Goal: Browse casually: Explore the website without a specific task or goal

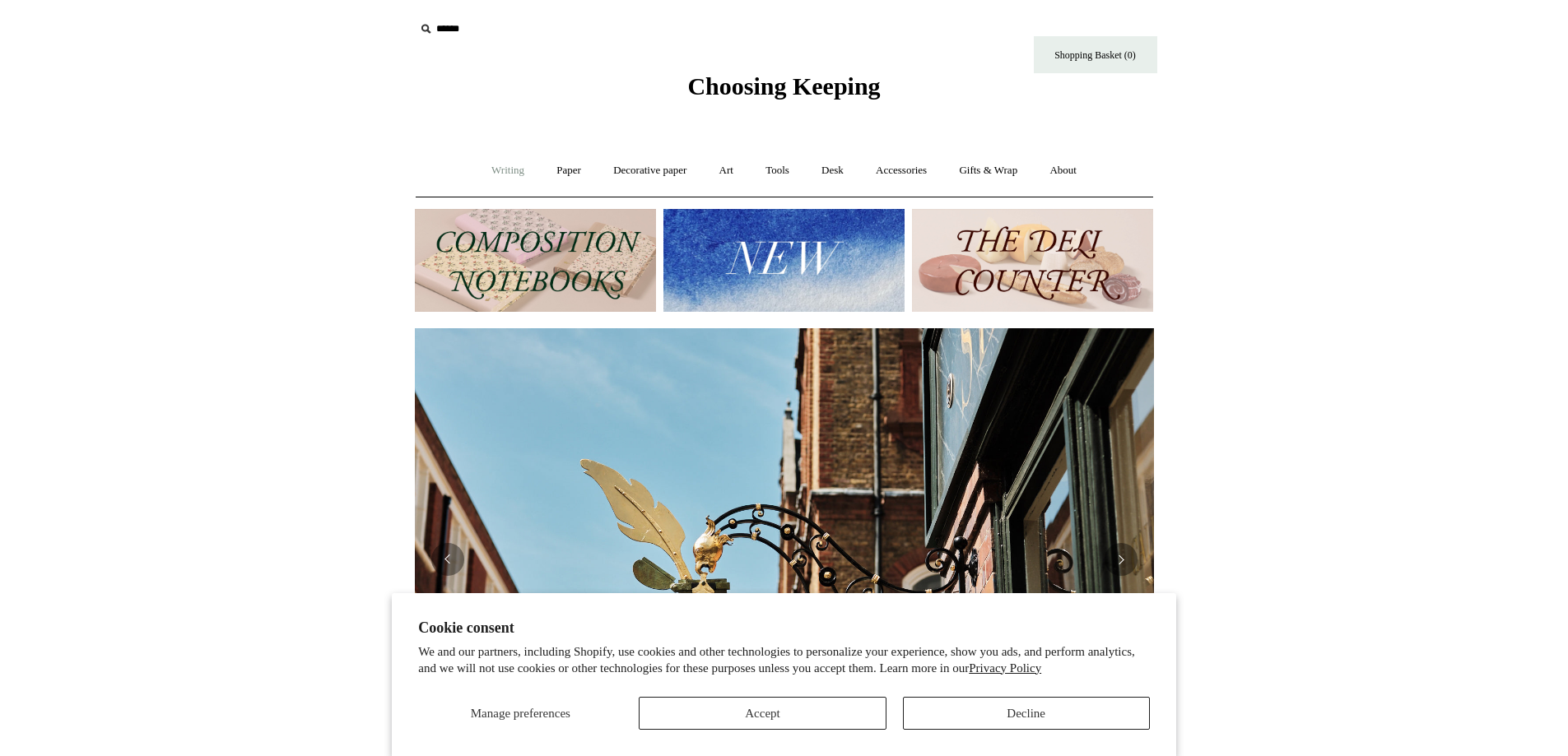
click at [493, 168] on link "Writing +" at bounding box center [508, 171] width 63 height 44
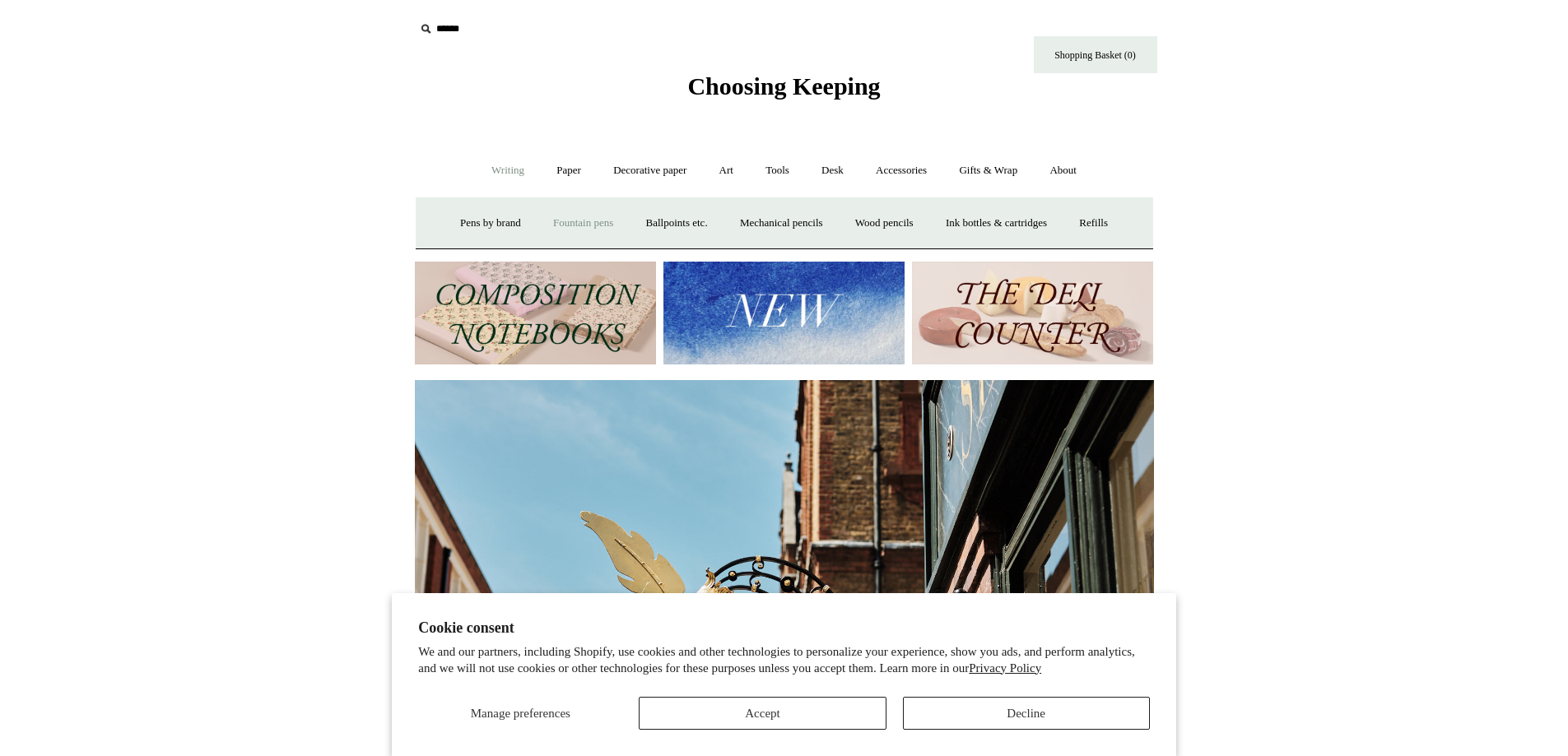
click at [582, 220] on link "Fountain pens +" at bounding box center [583, 224] width 90 height 44
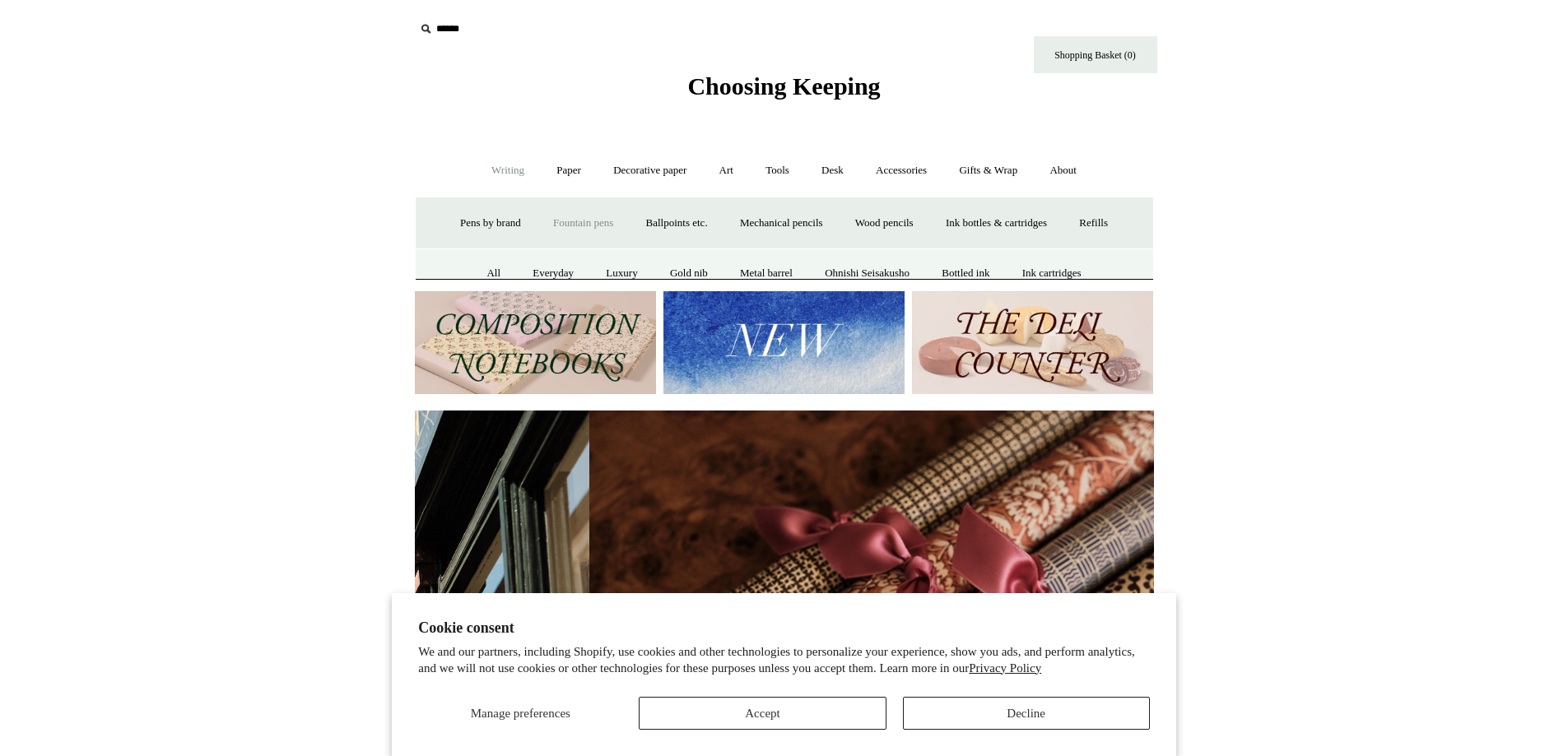
scroll to position [0, 1478]
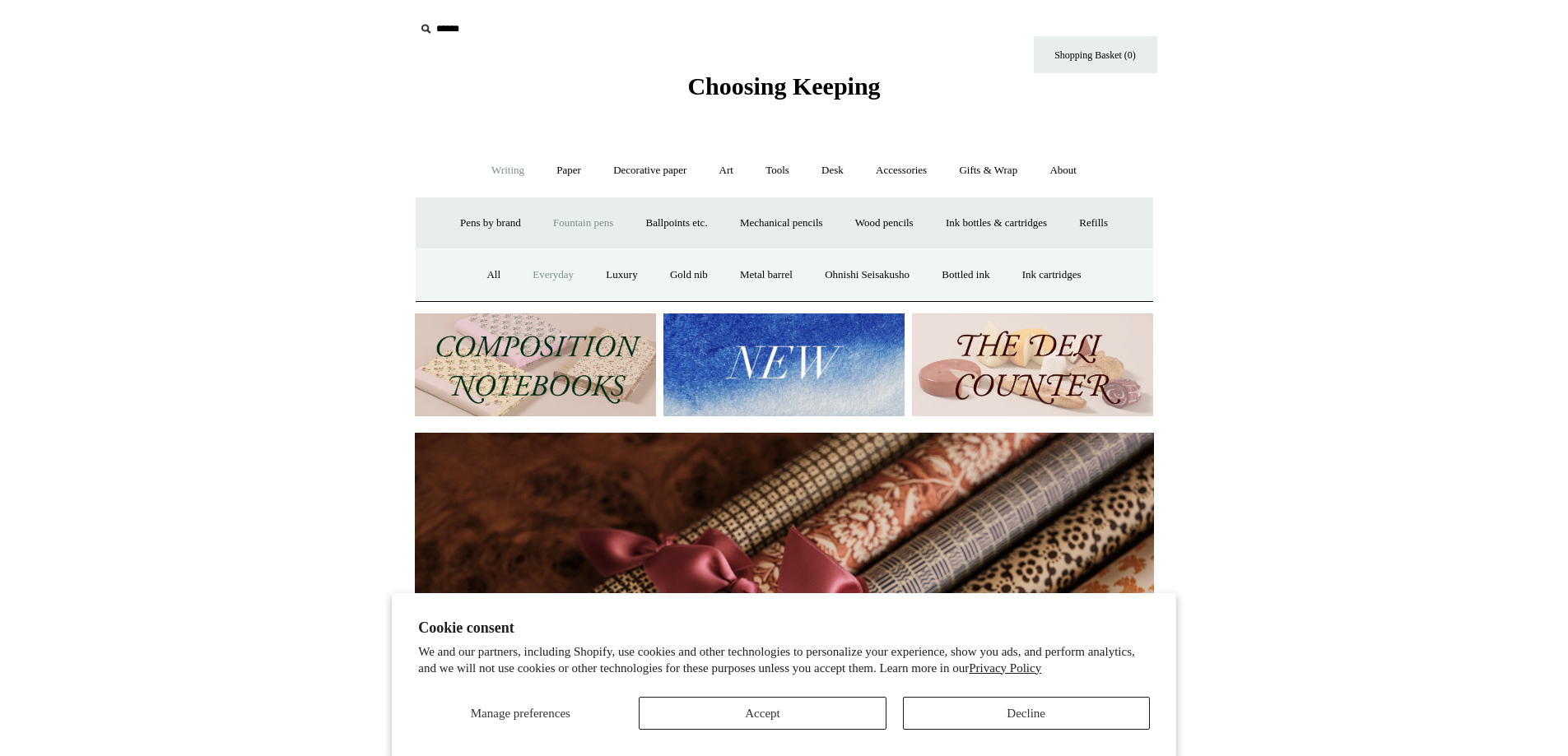
click at [540, 275] on link "Everyday" at bounding box center [553, 275] width 71 height 44
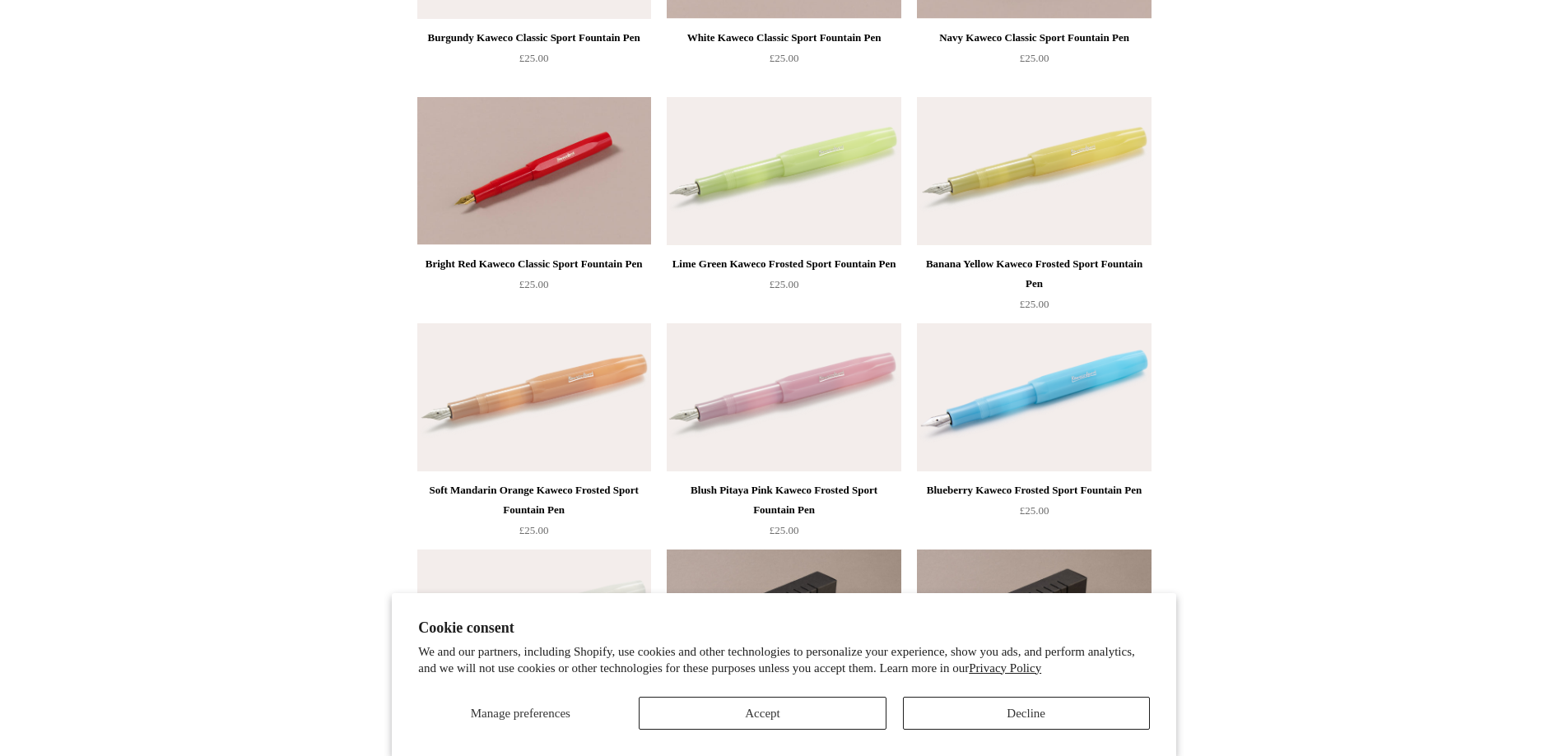
scroll to position [576, 0]
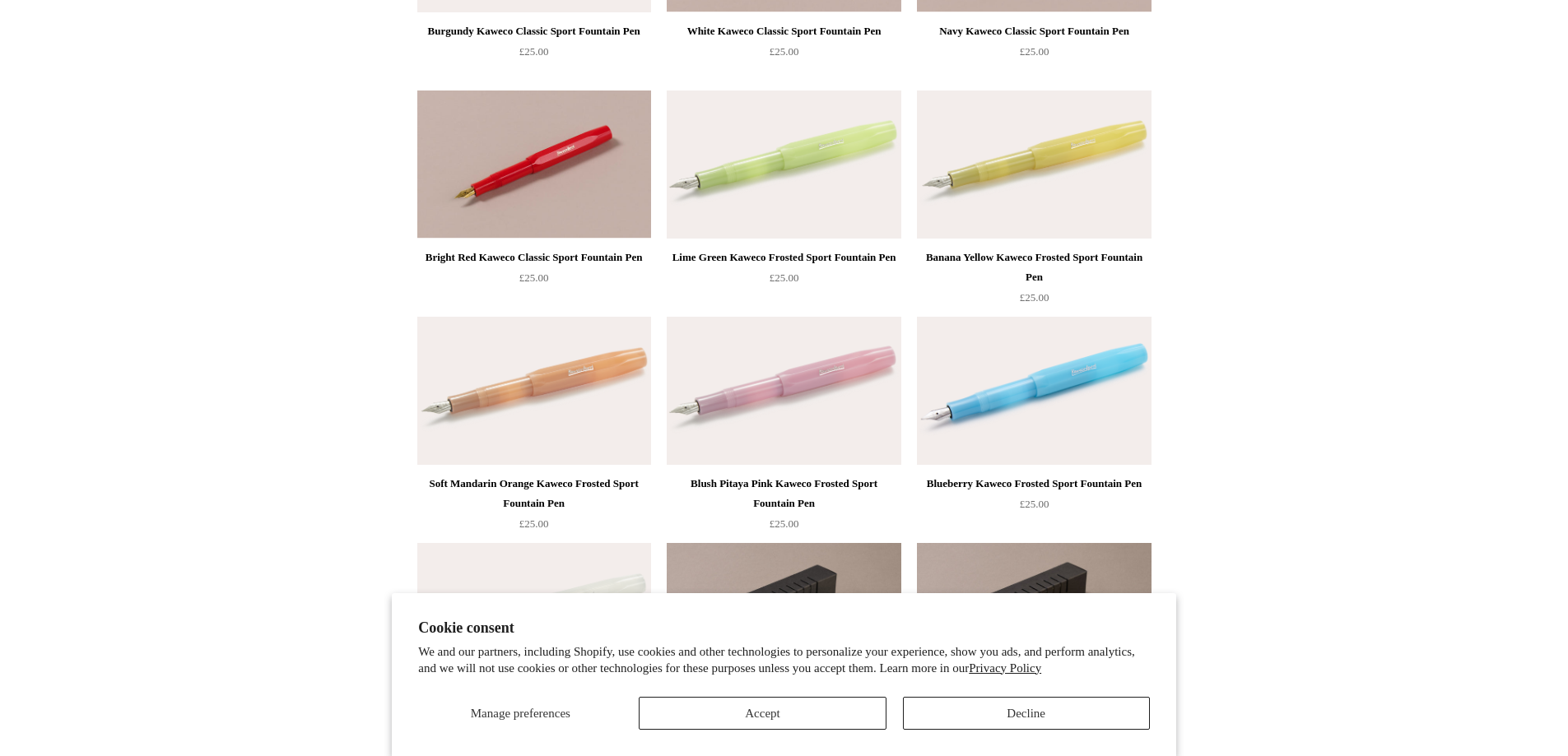
click at [828, 730] on section "Cookie consent We and our partners, including Shopify, use cookies and other te…" at bounding box center [784, 674] width 784 height 163
click at [782, 708] on button "Accept" at bounding box center [762, 713] width 247 height 33
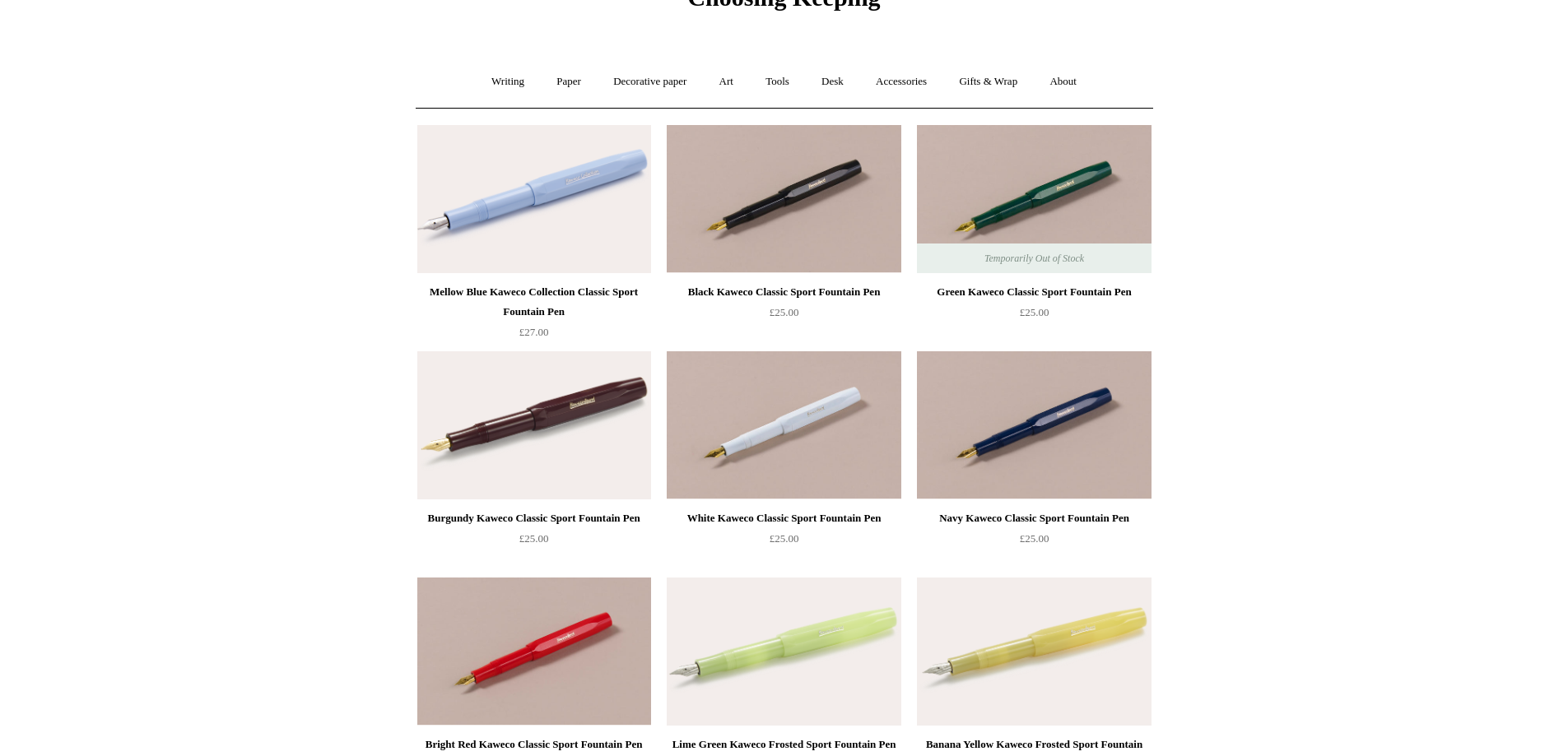
scroll to position [0, 0]
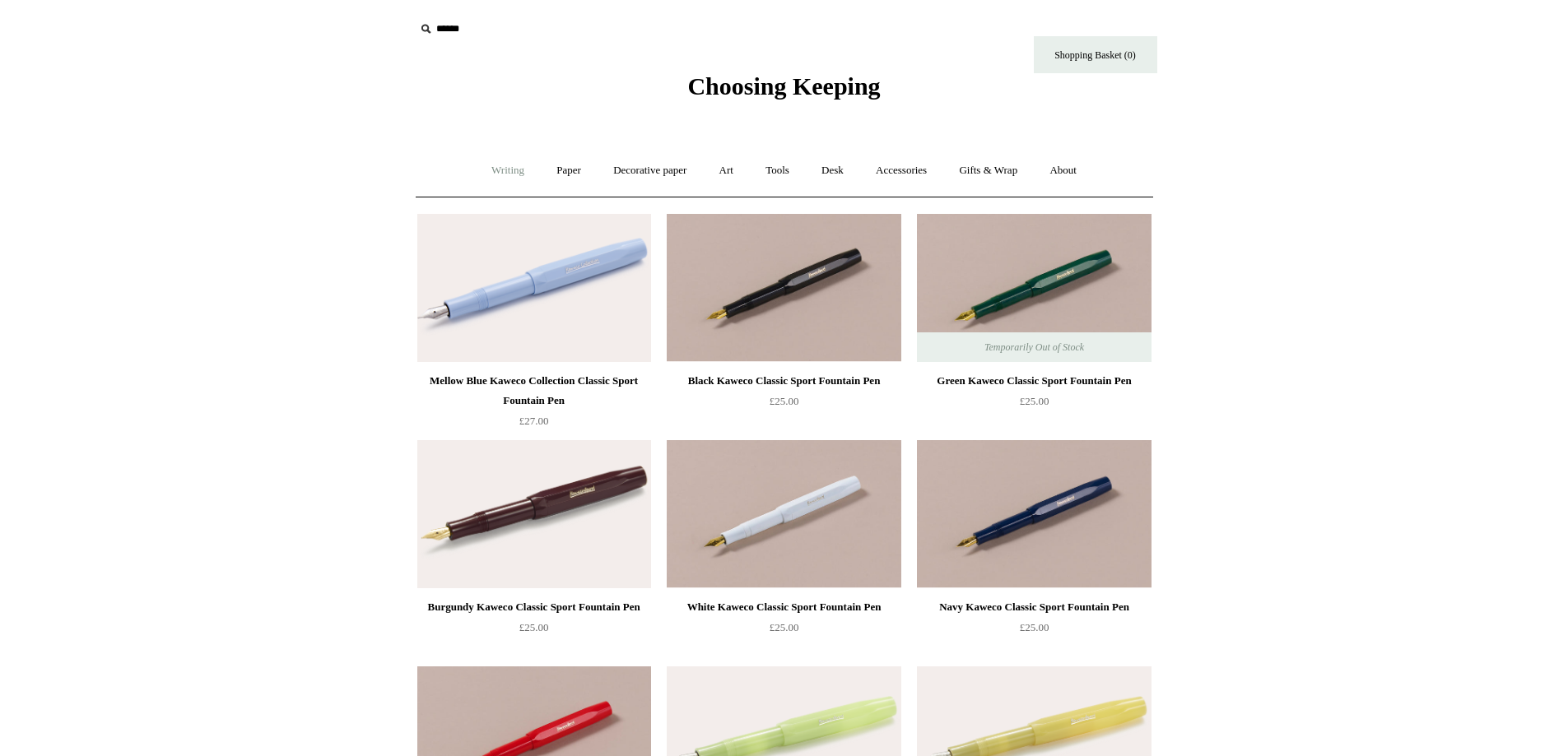
click at [507, 169] on link "Writing +" at bounding box center [508, 171] width 63 height 44
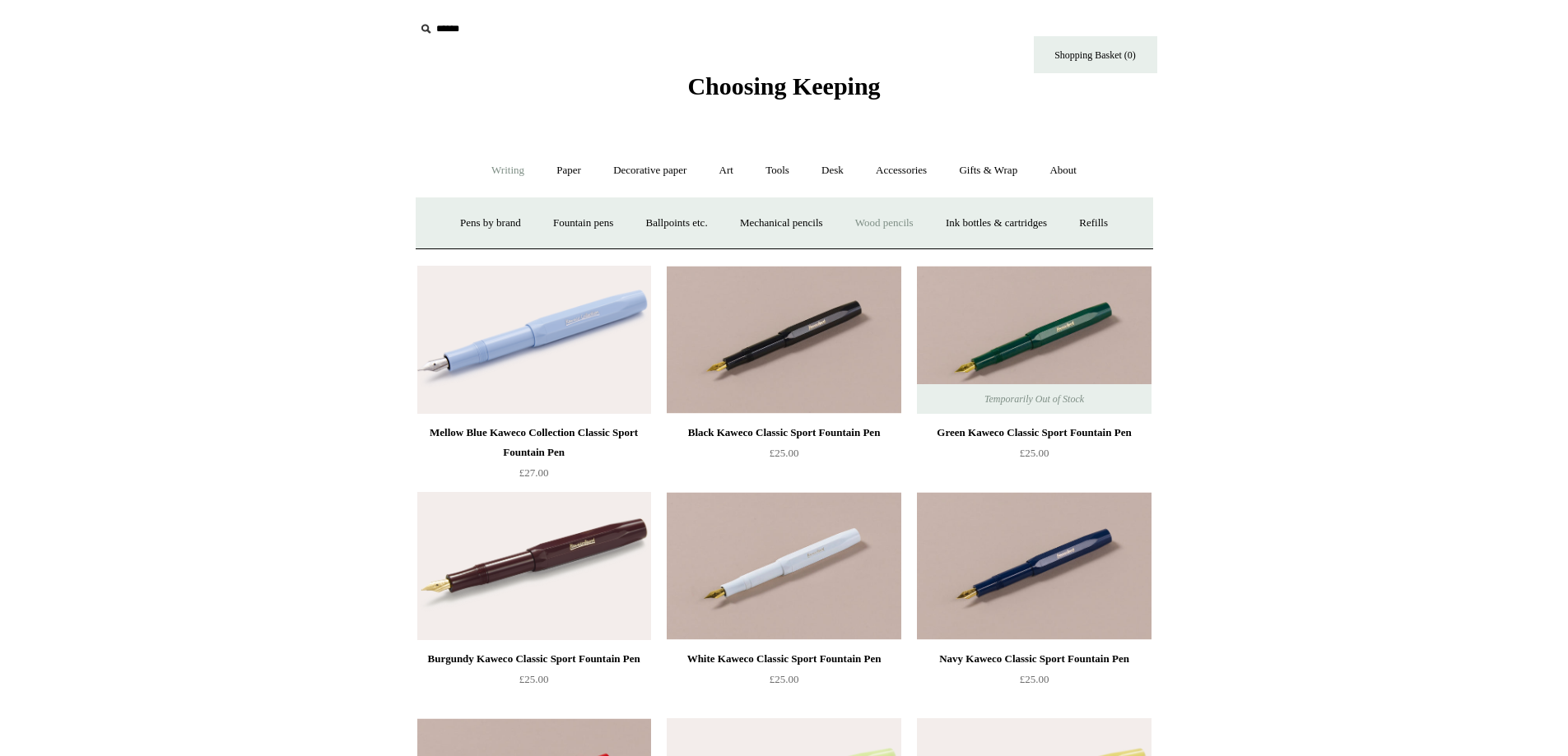
click at [885, 216] on link "Wood pencils +" at bounding box center [885, 224] width 88 height 44
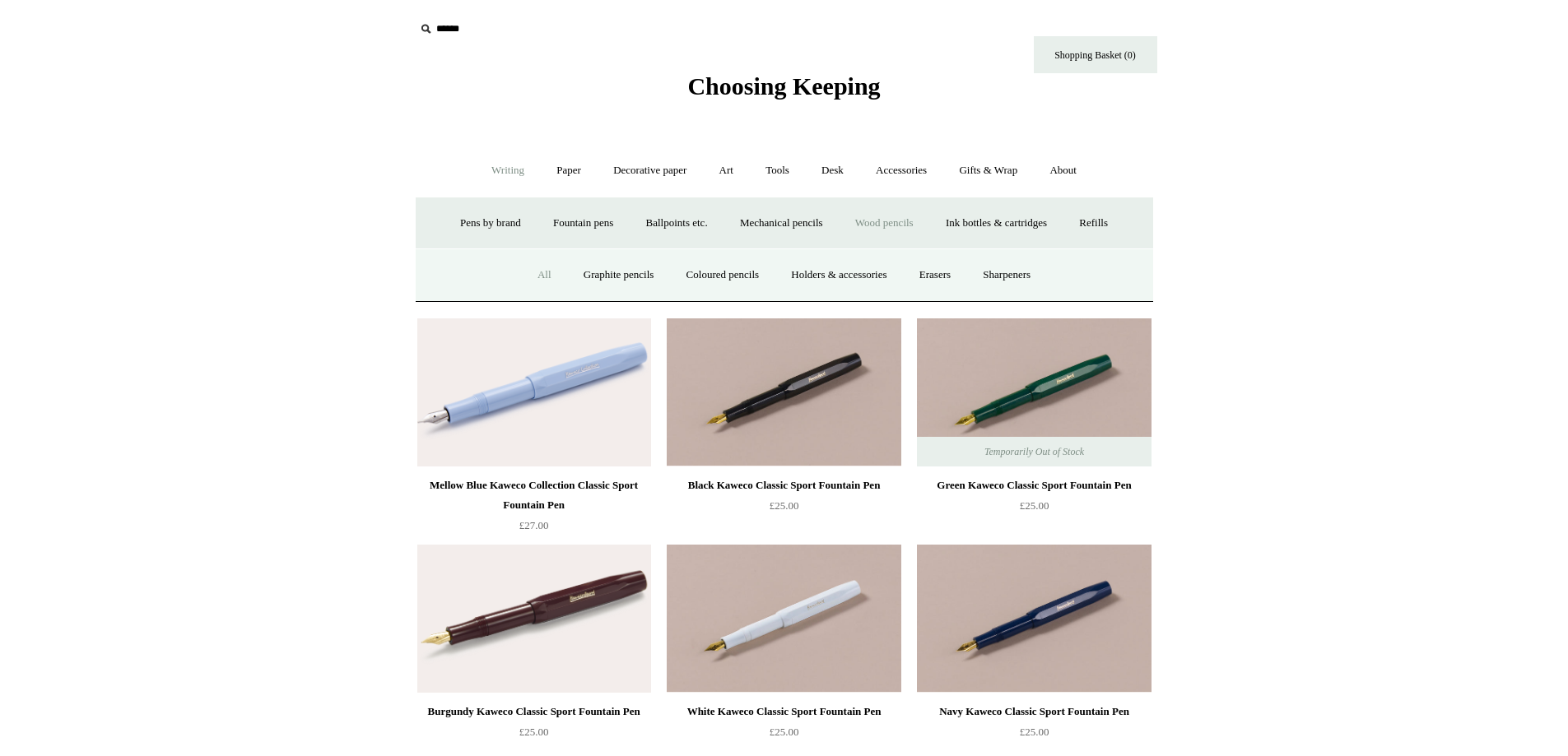
click at [529, 270] on link "All" at bounding box center [545, 275] width 44 height 44
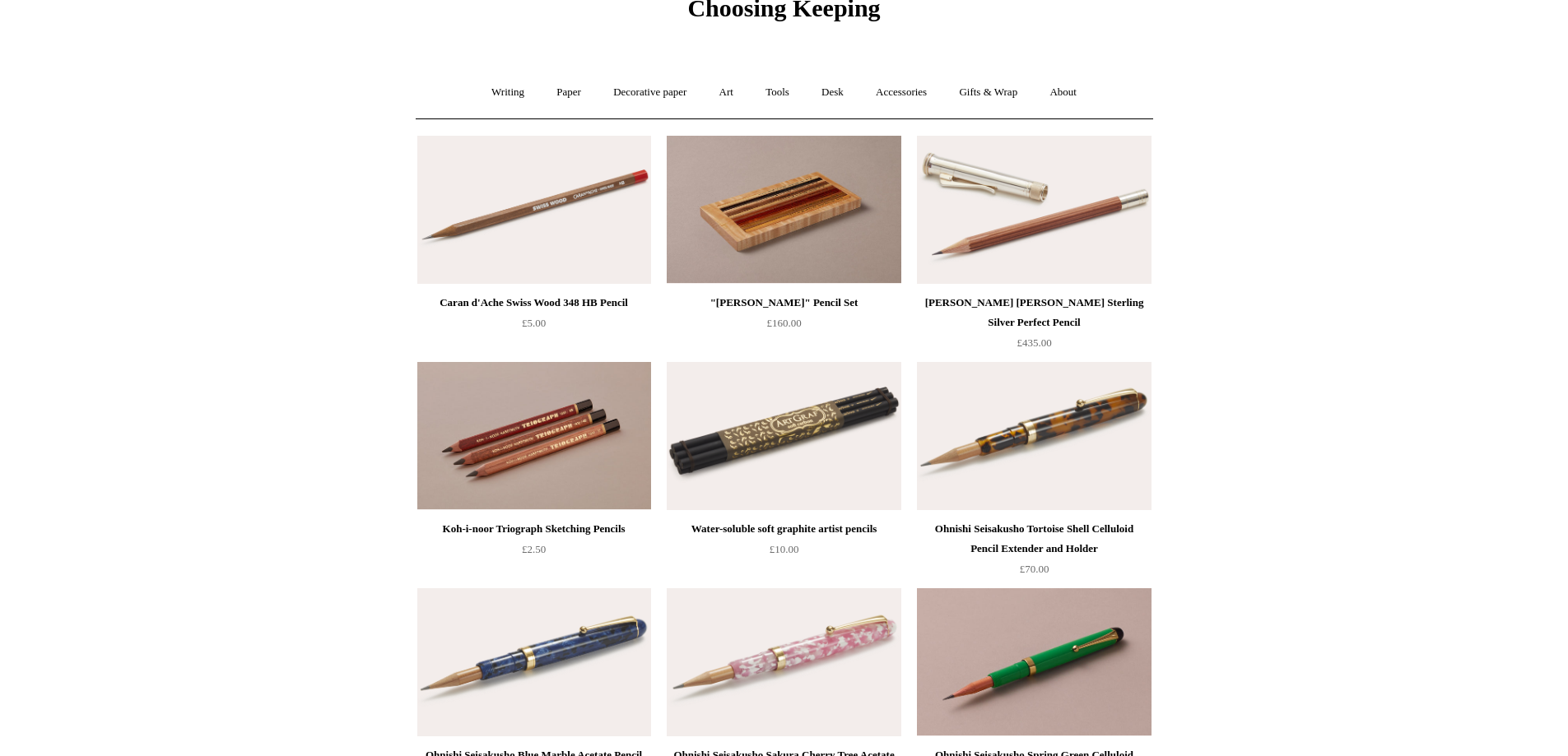
scroll to position [82, 0]
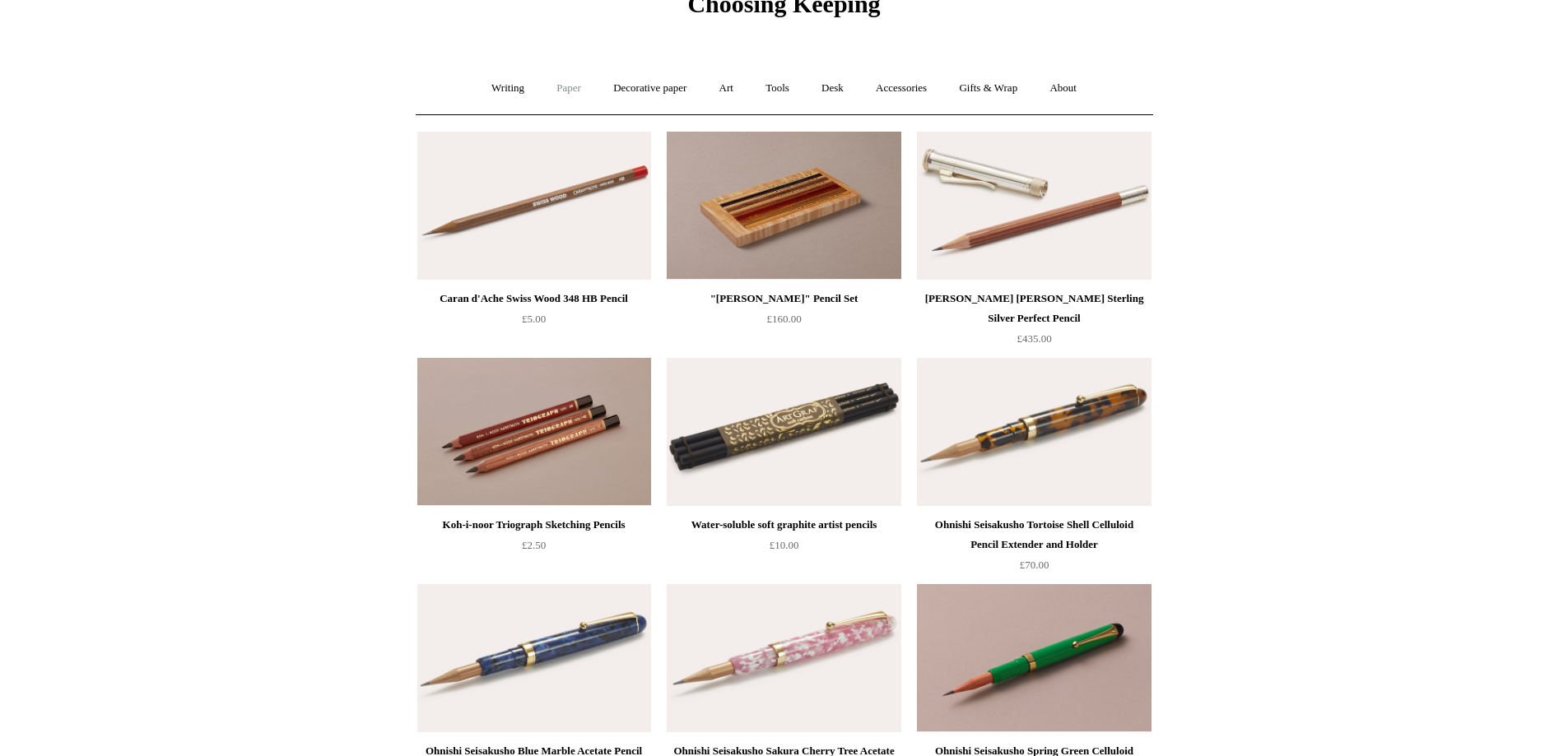
click at [554, 86] on link "Paper +" at bounding box center [569, 89] width 54 height 44
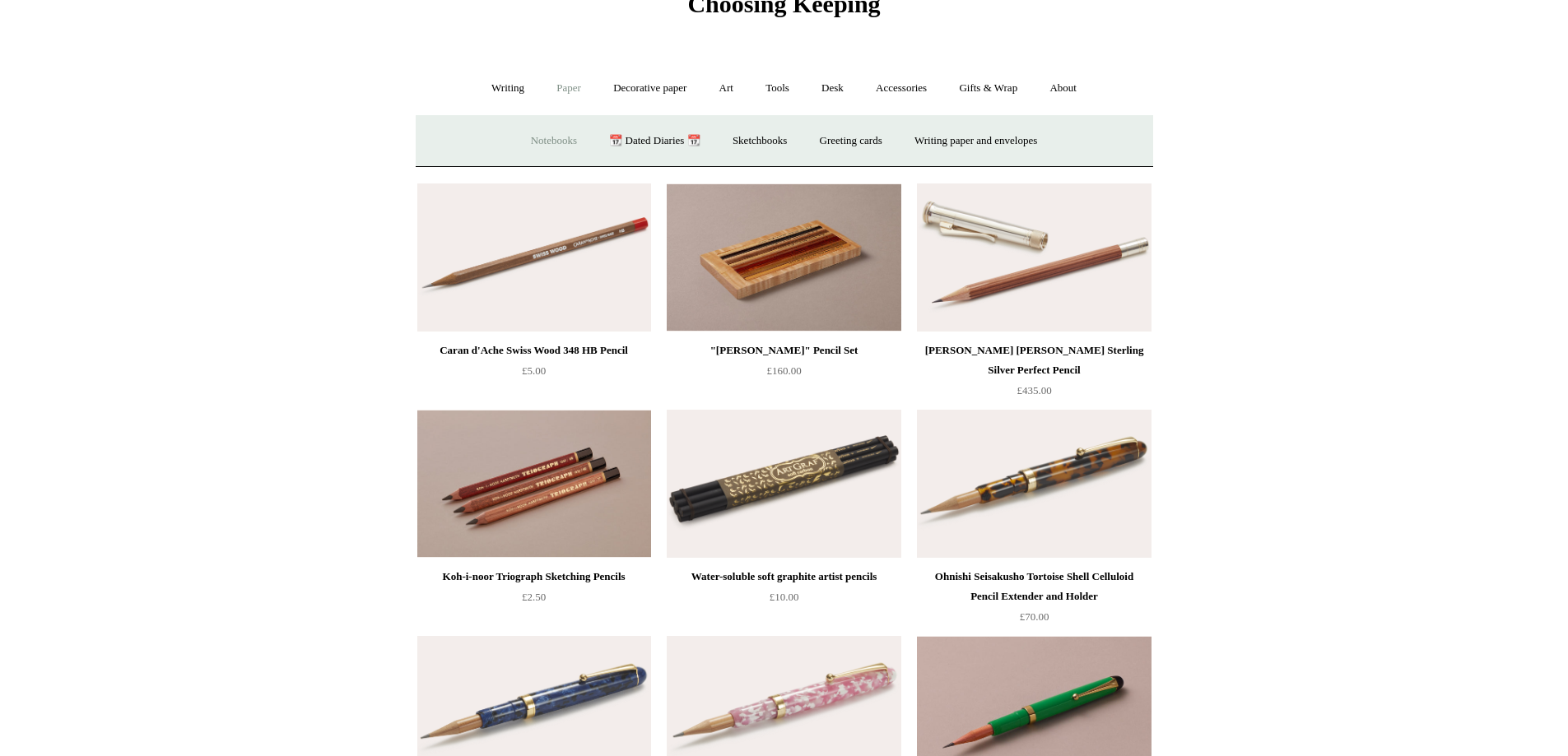
click at [530, 144] on link "Notebooks +" at bounding box center [554, 141] width 76 height 44
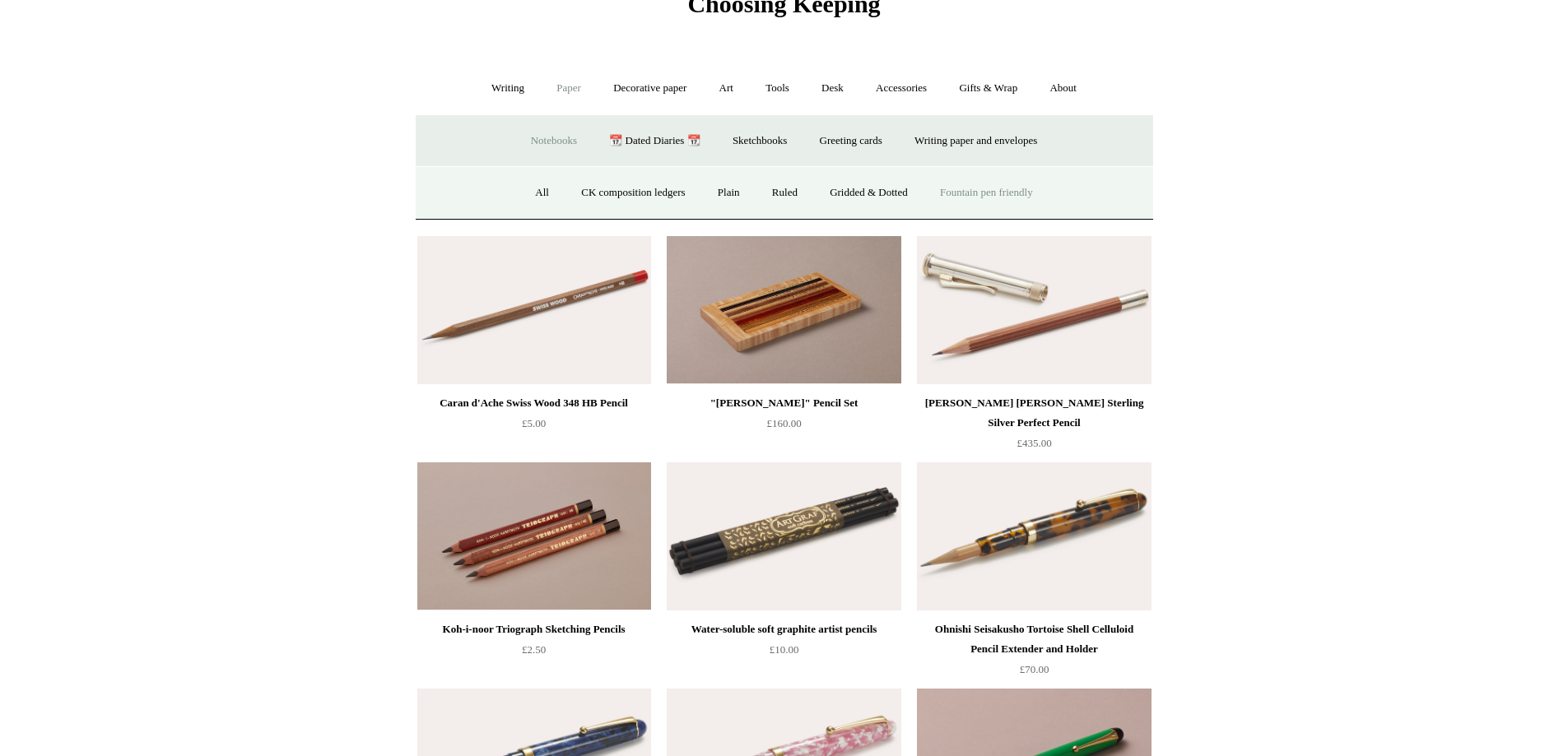
click at [1028, 193] on link "Fountain pen friendly" at bounding box center [986, 193] width 122 height 44
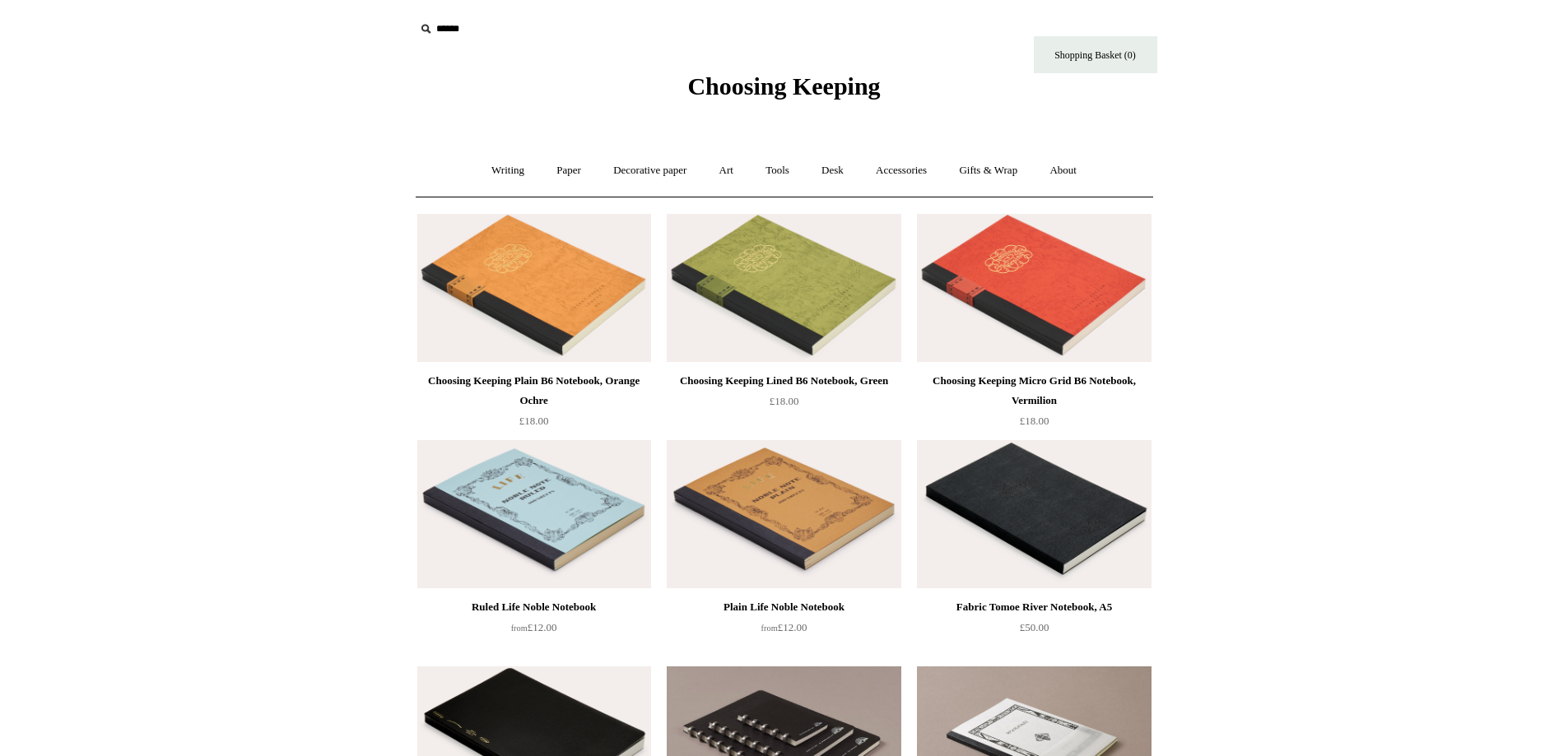
click at [1064, 303] on img at bounding box center [1033, 287] width 234 height 148
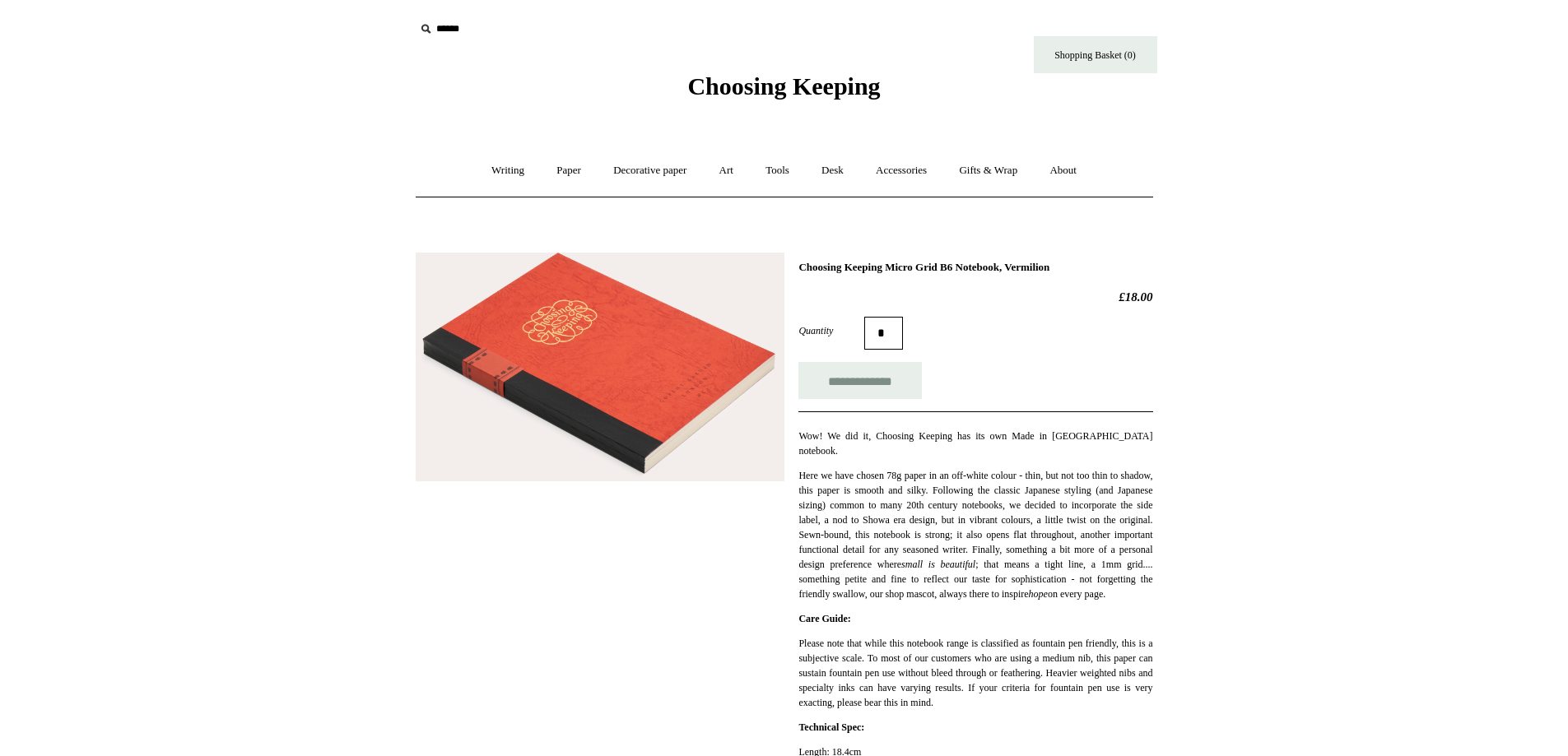
click at [652, 428] on img at bounding box center [600, 367] width 368 height 229
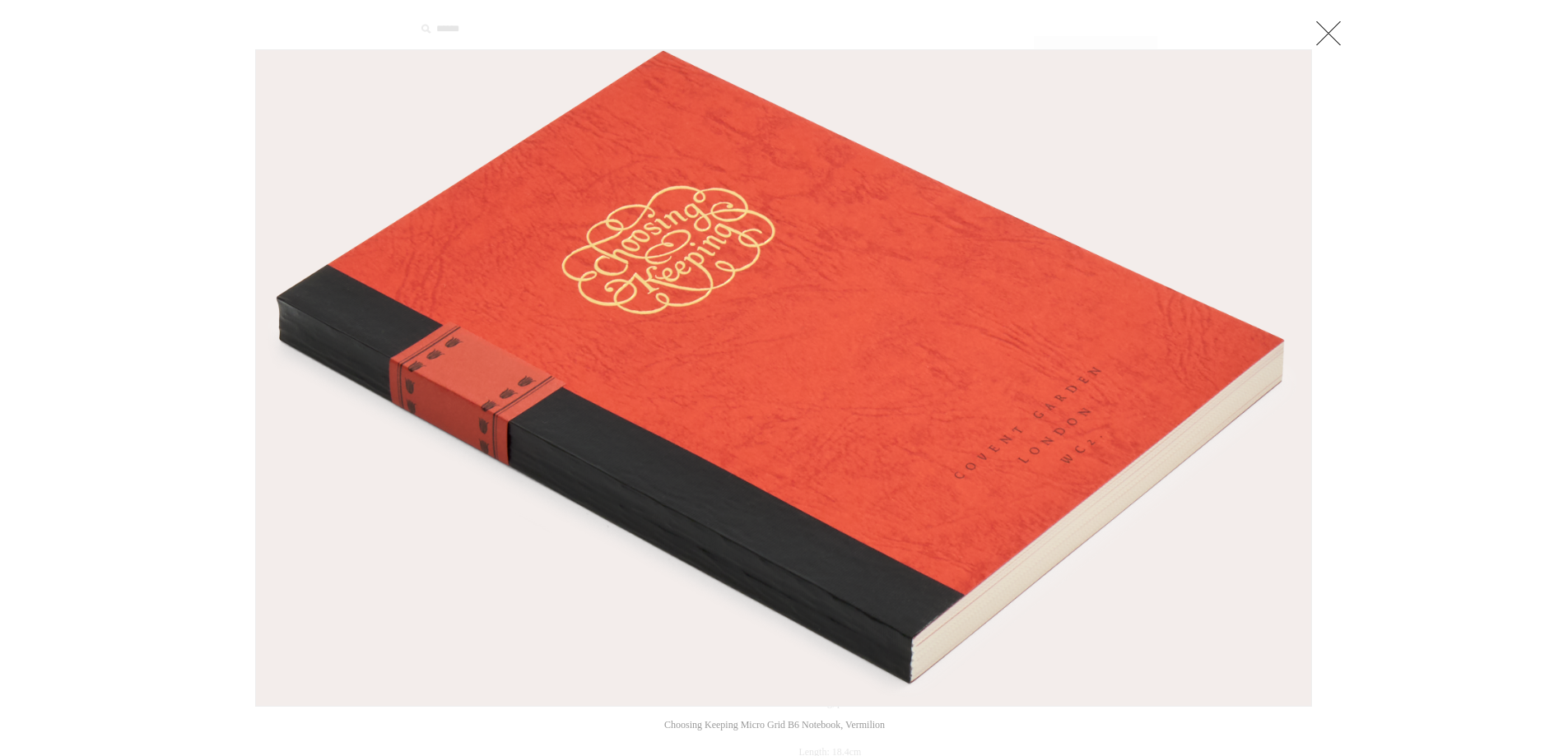
click at [652, 428] on img at bounding box center [783, 378] width 1055 height 655
click at [1331, 33] on link at bounding box center [1328, 32] width 33 height 33
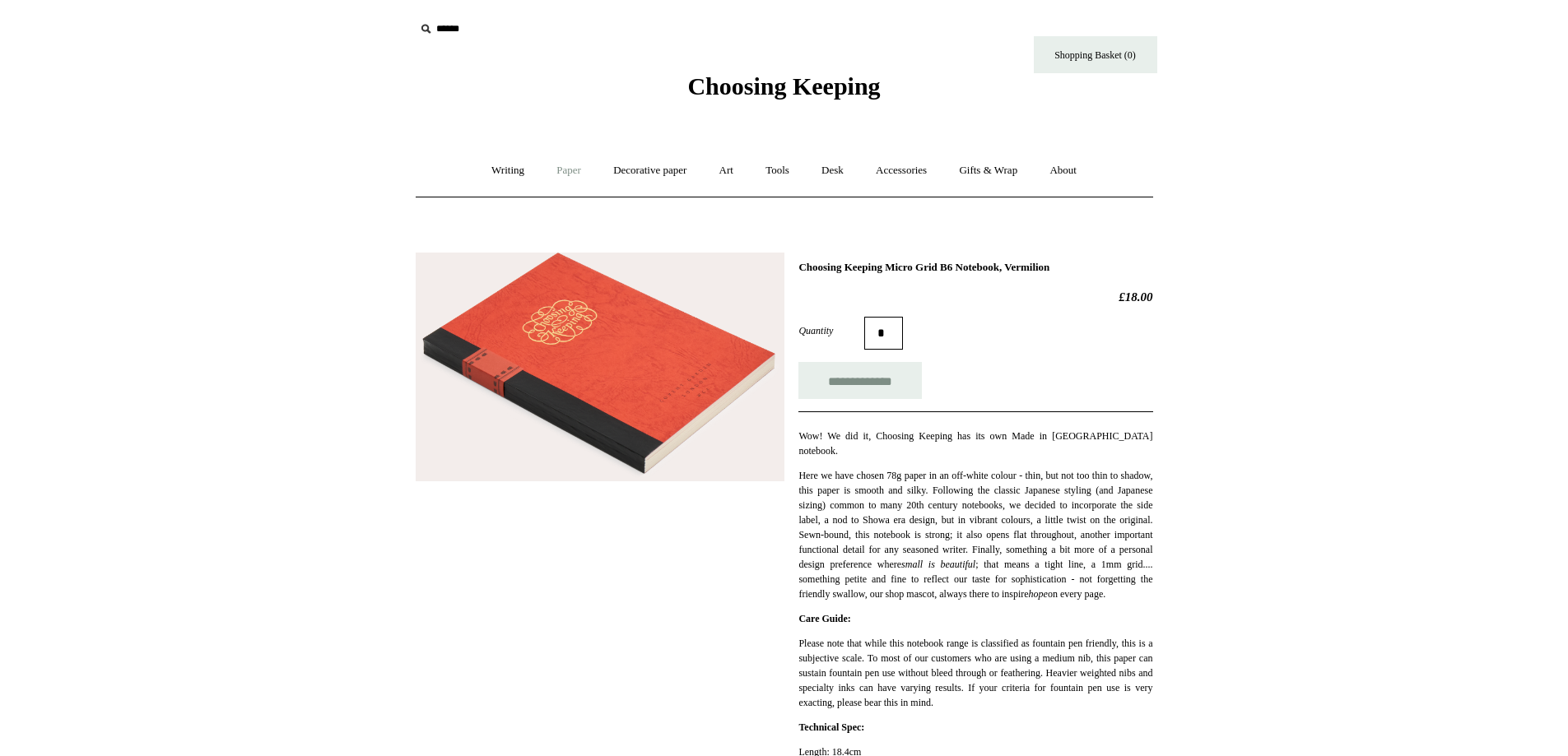
click at [557, 166] on link "Paper +" at bounding box center [569, 171] width 54 height 44
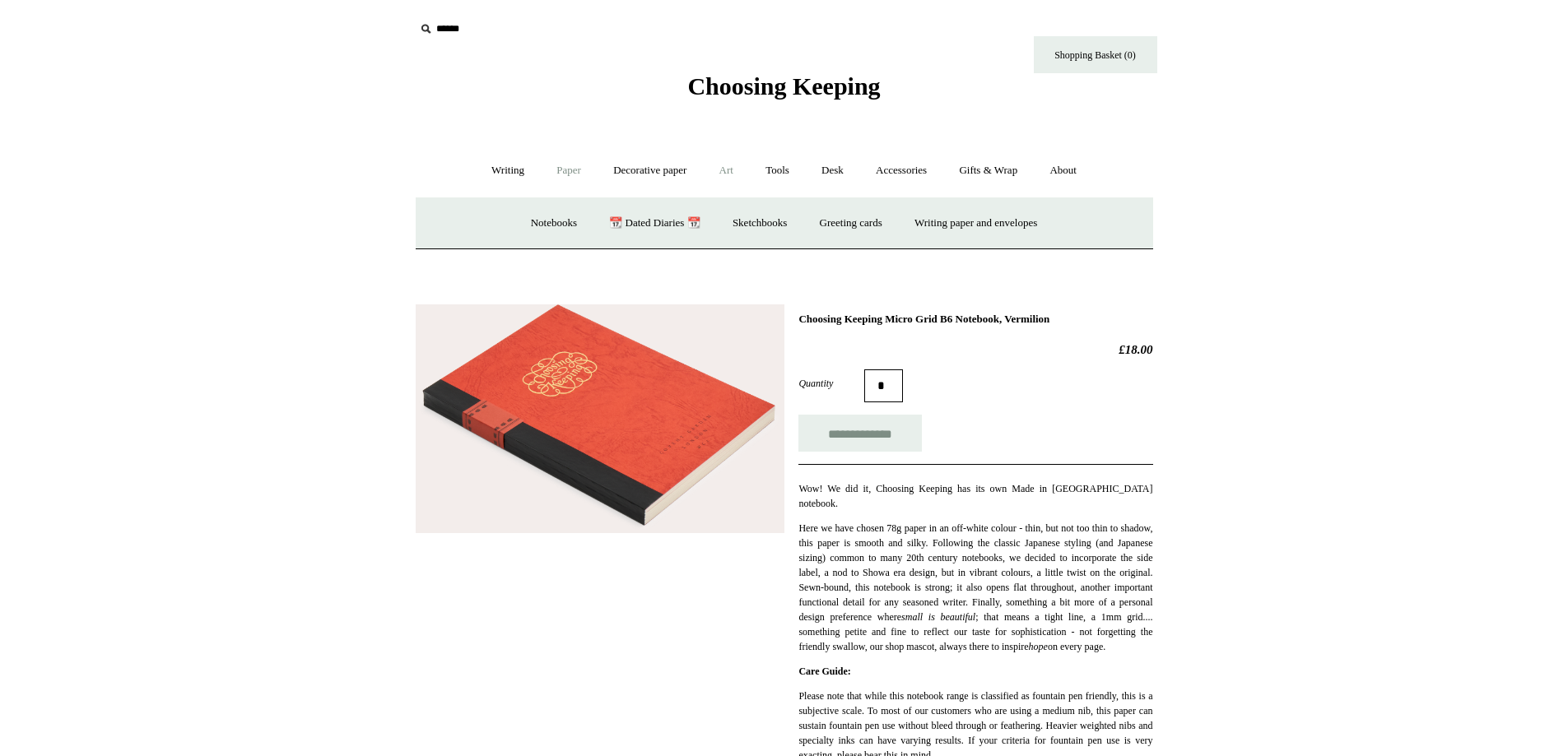
click at [733, 165] on link "Art +" at bounding box center [727, 171] width 44 height 44
click at [1081, 245] on link "Art sets" at bounding box center [1112, 224] width 63 height 44
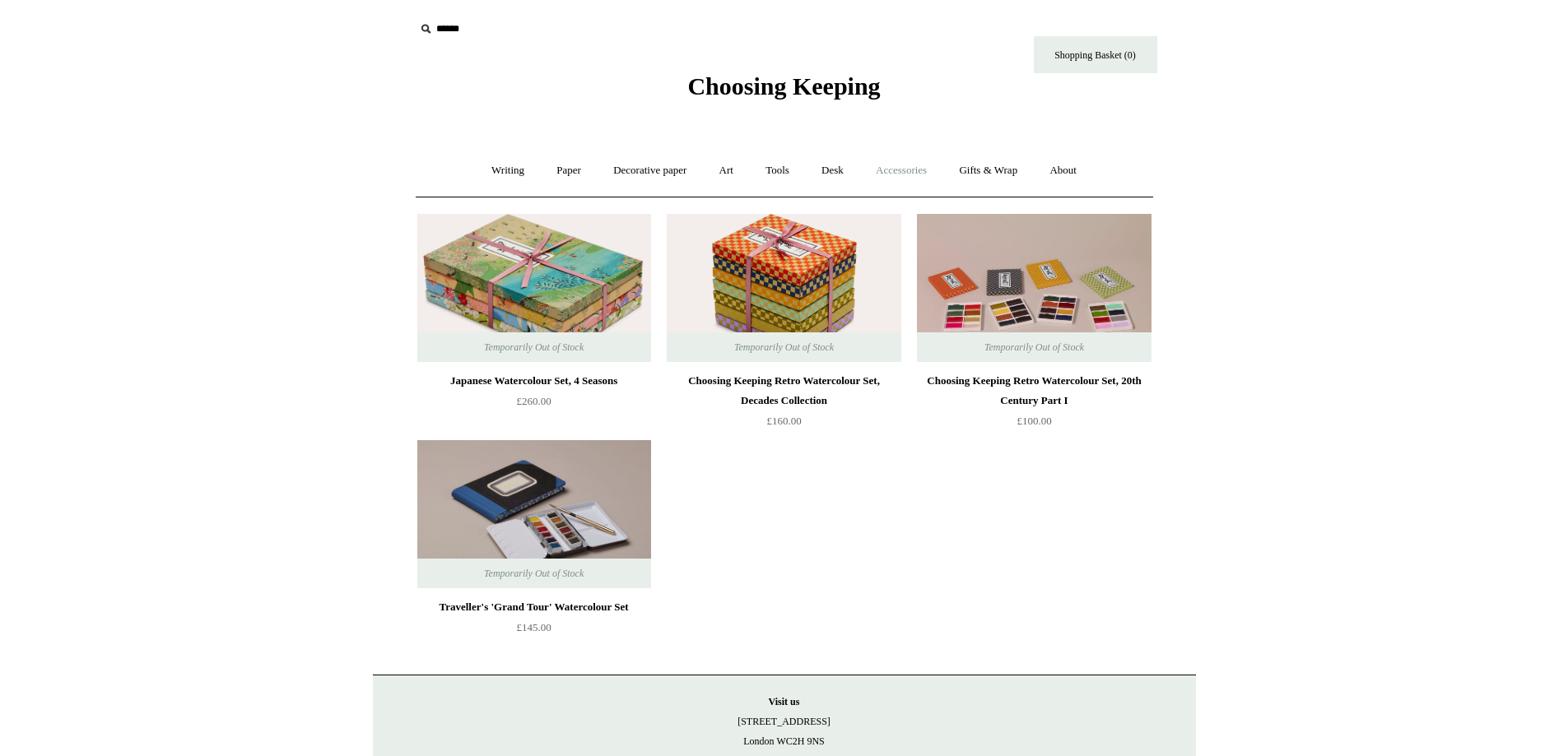
click at [910, 172] on link "Accessories +" at bounding box center [901, 171] width 80 height 44
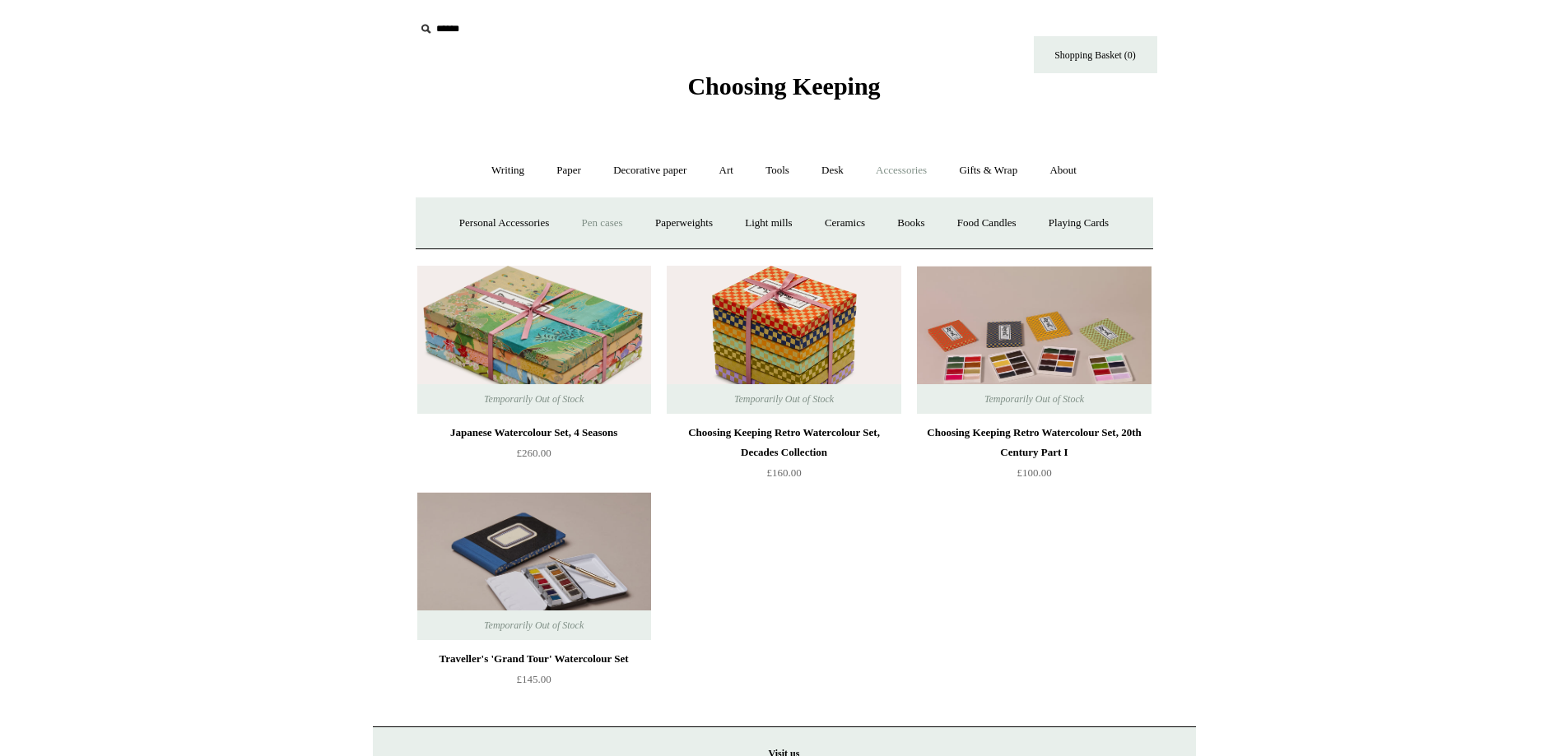
click at [596, 216] on link "Pen cases" at bounding box center [602, 224] width 71 height 44
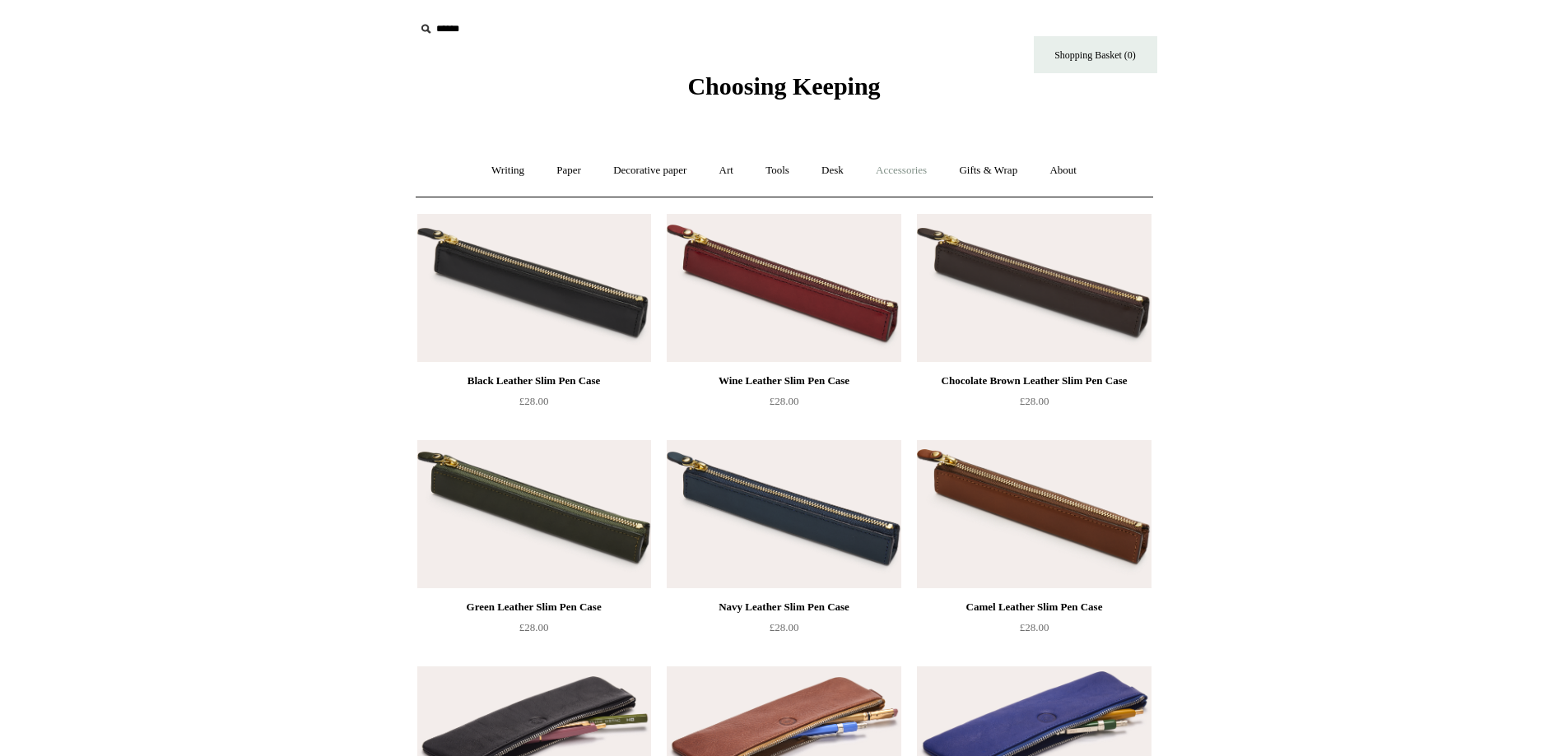
click at [914, 171] on link "Accessories +" at bounding box center [901, 171] width 80 height 44
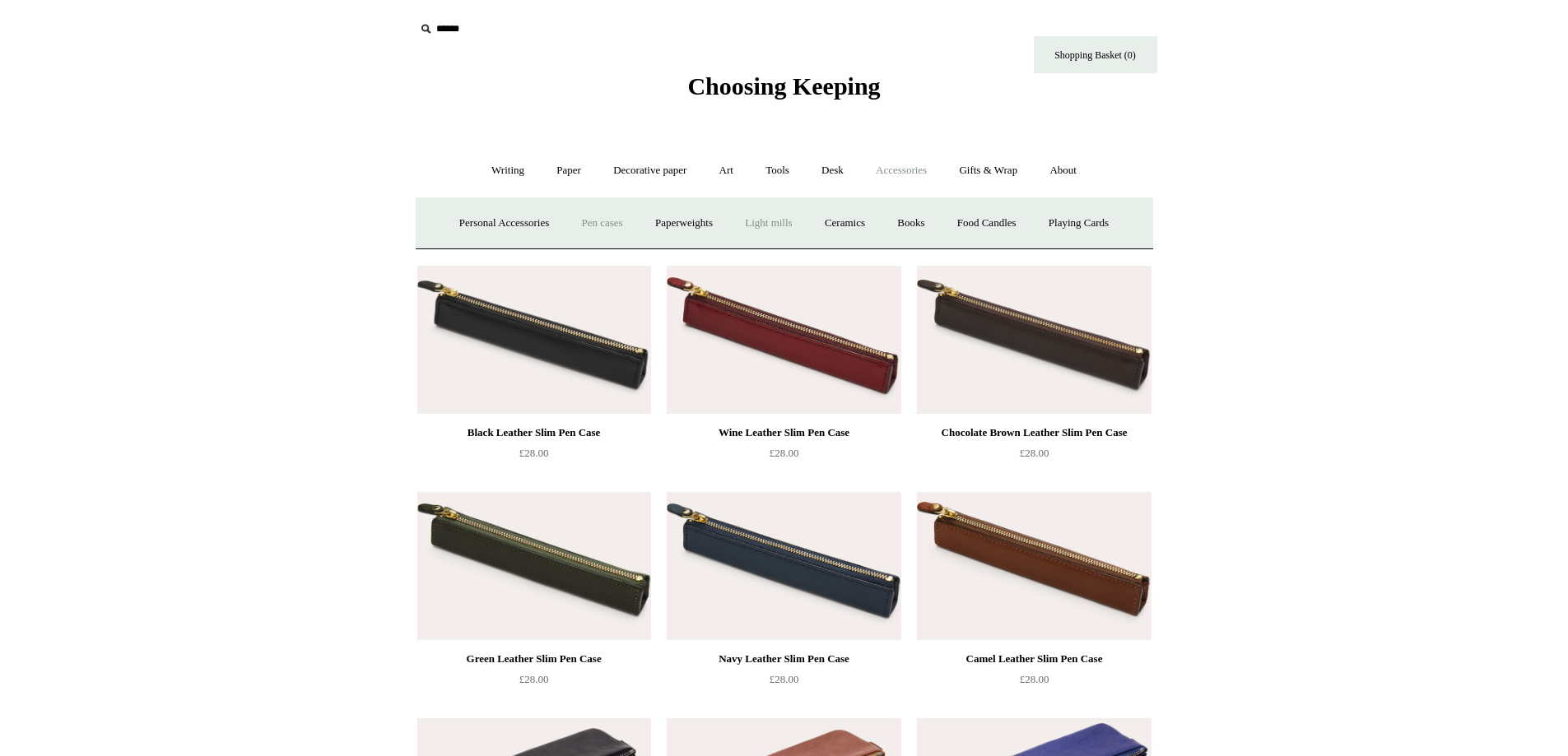
click at [778, 226] on link "Light mills" at bounding box center [768, 224] width 77 height 44
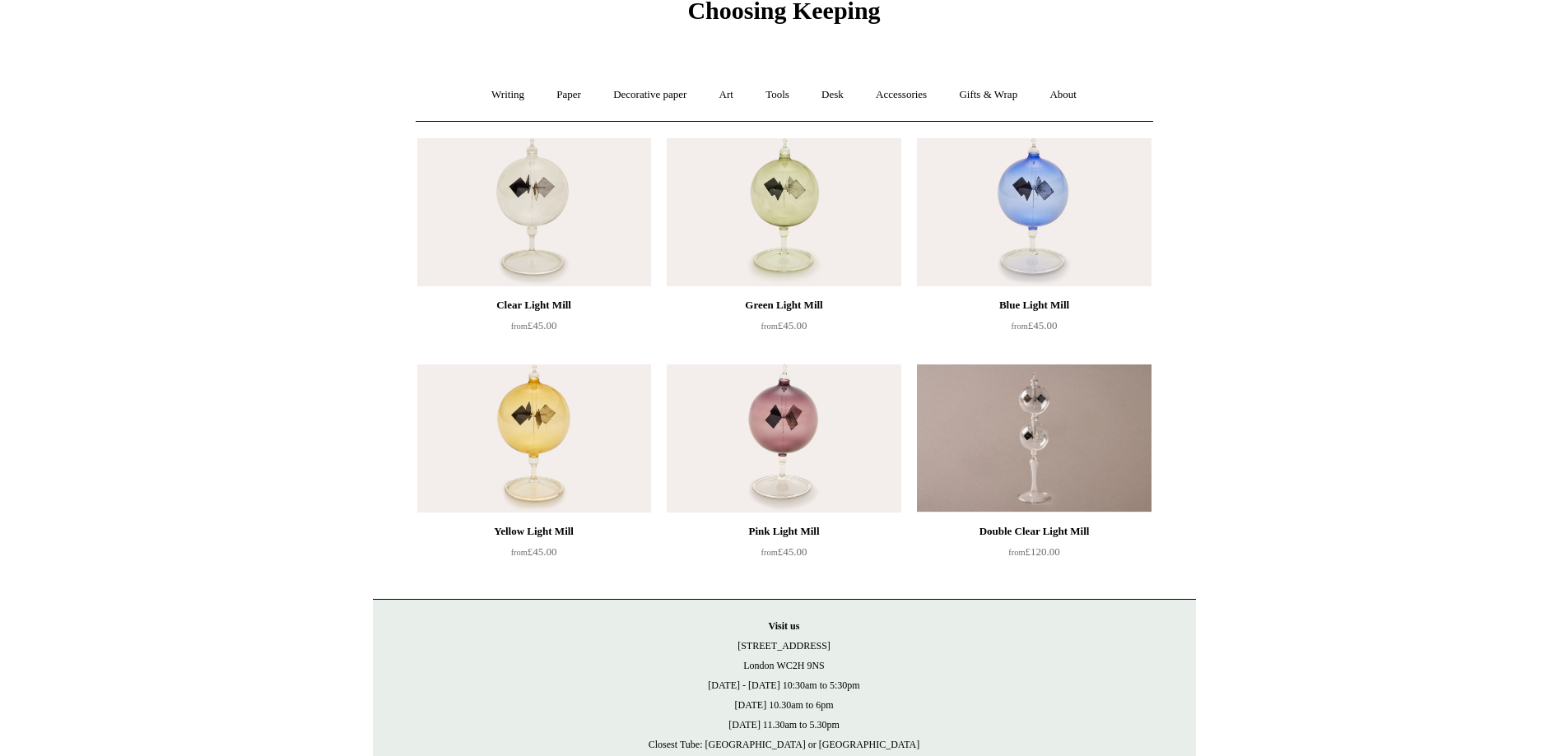
scroll to position [82, 0]
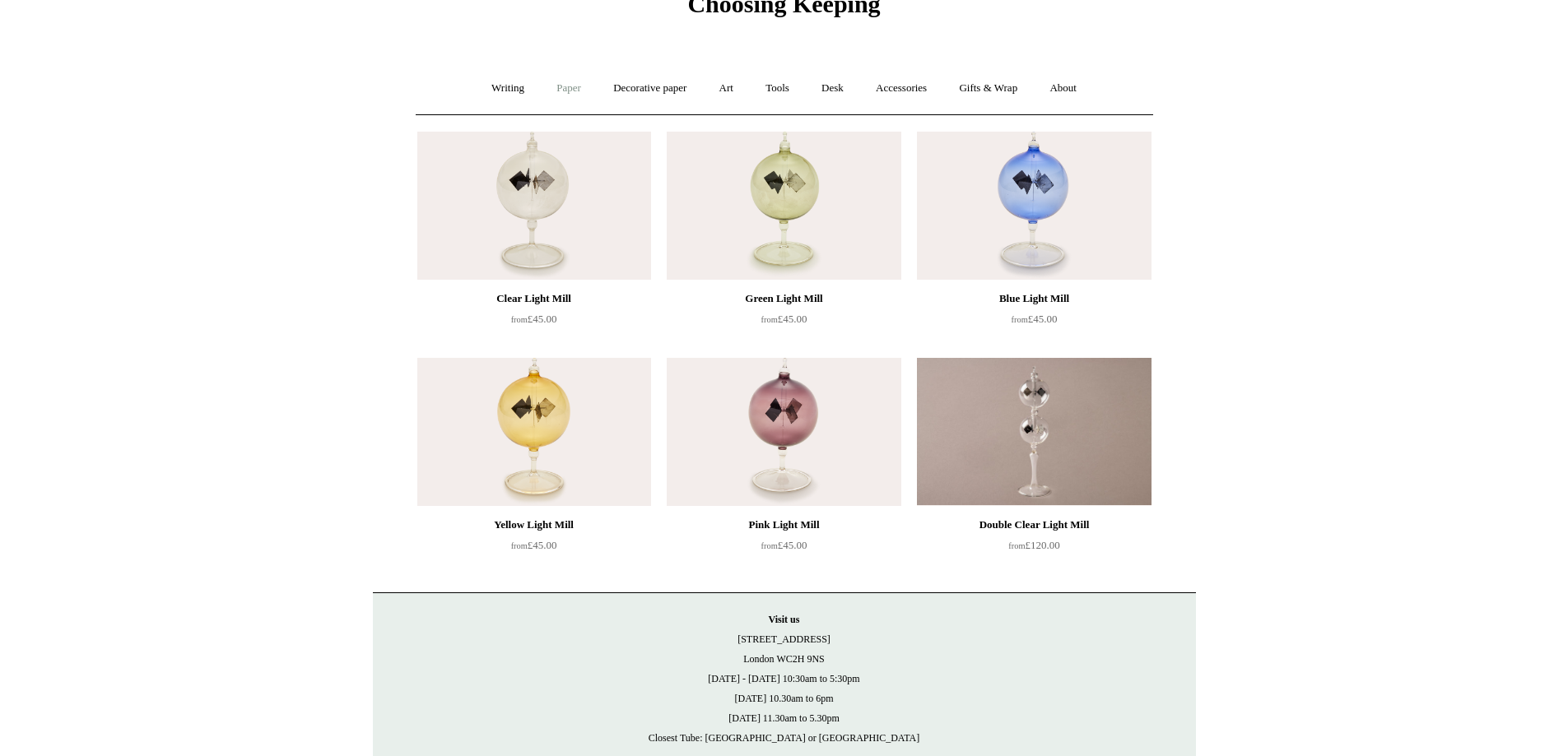
click at [560, 87] on link "Paper +" at bounding box center [569, 89] width 54 height 44
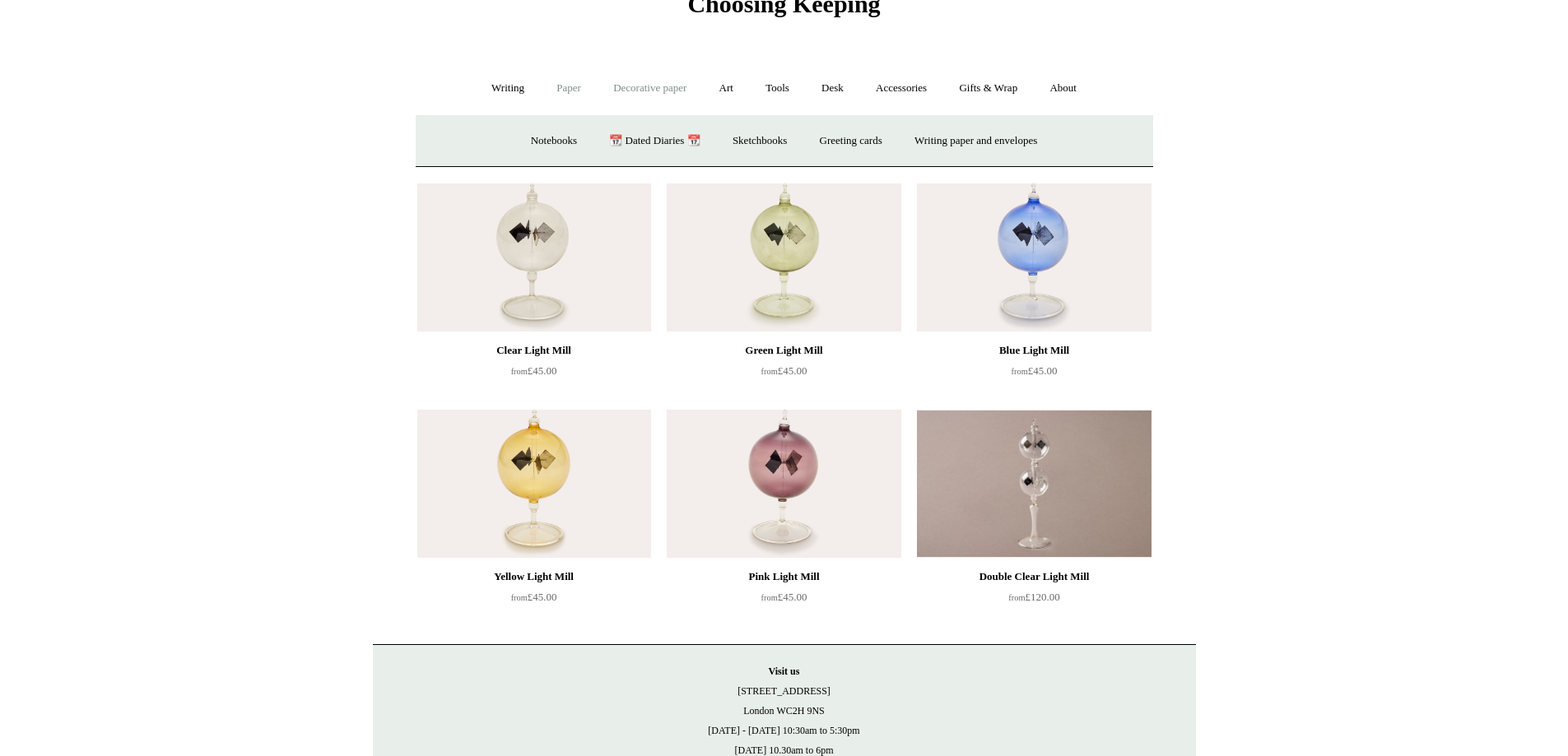
click at [631, 92] on link "Decorative paper +" at bounding box center [650, 89] width 103 height 44
click at [572, 91] on link "Paper +" at bounding box center [569, 89] width 54 height 44
click at [757, 136] on link "Sketchbooks +" at bounding box center [759, 141] width 84 height 44
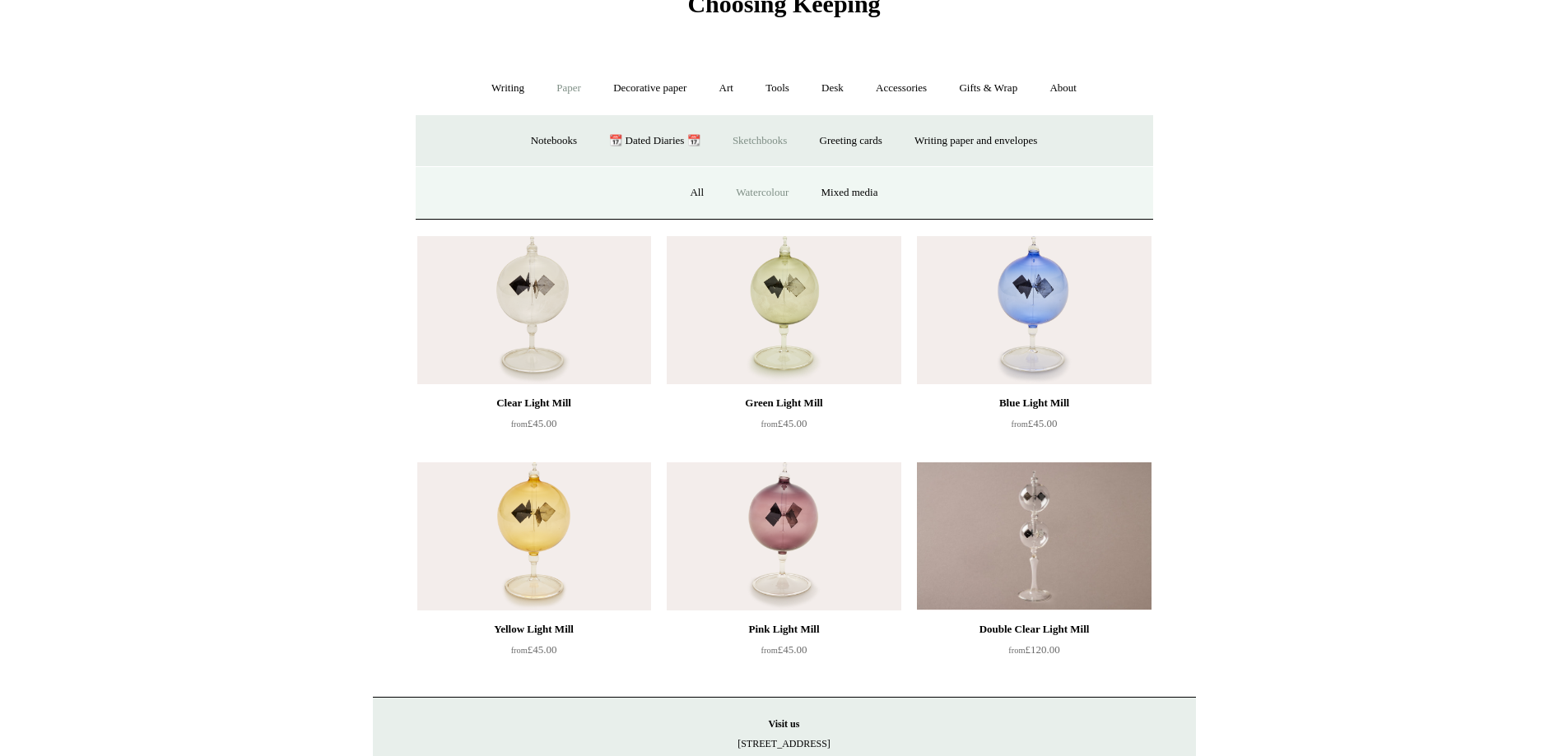
click at [768, 195] on link "Watercolour" at bounding box center [761, 193] width 82 height 44
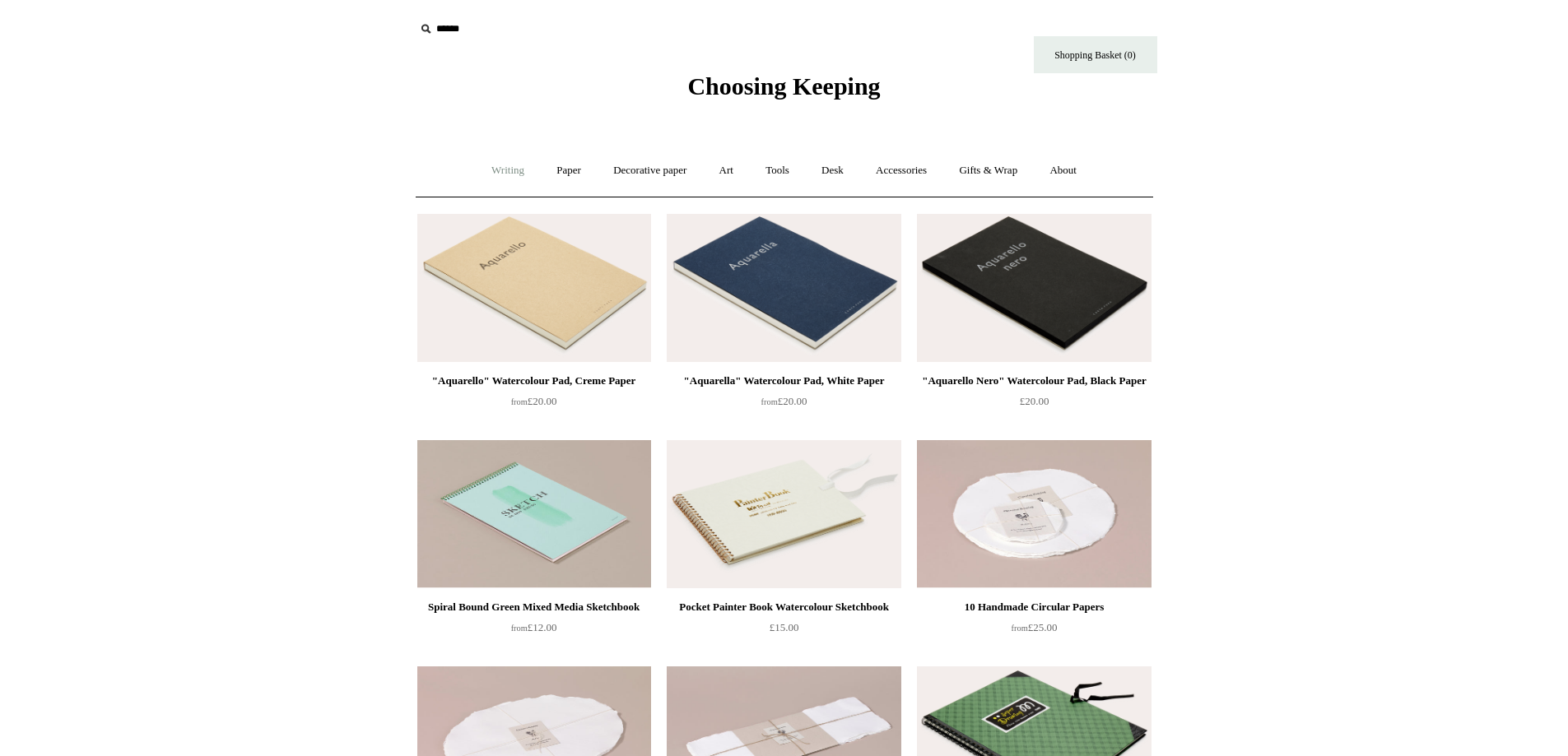
click at [493, 179] on link "Writing +" at bounding box center [508, 171] width 63 height 44
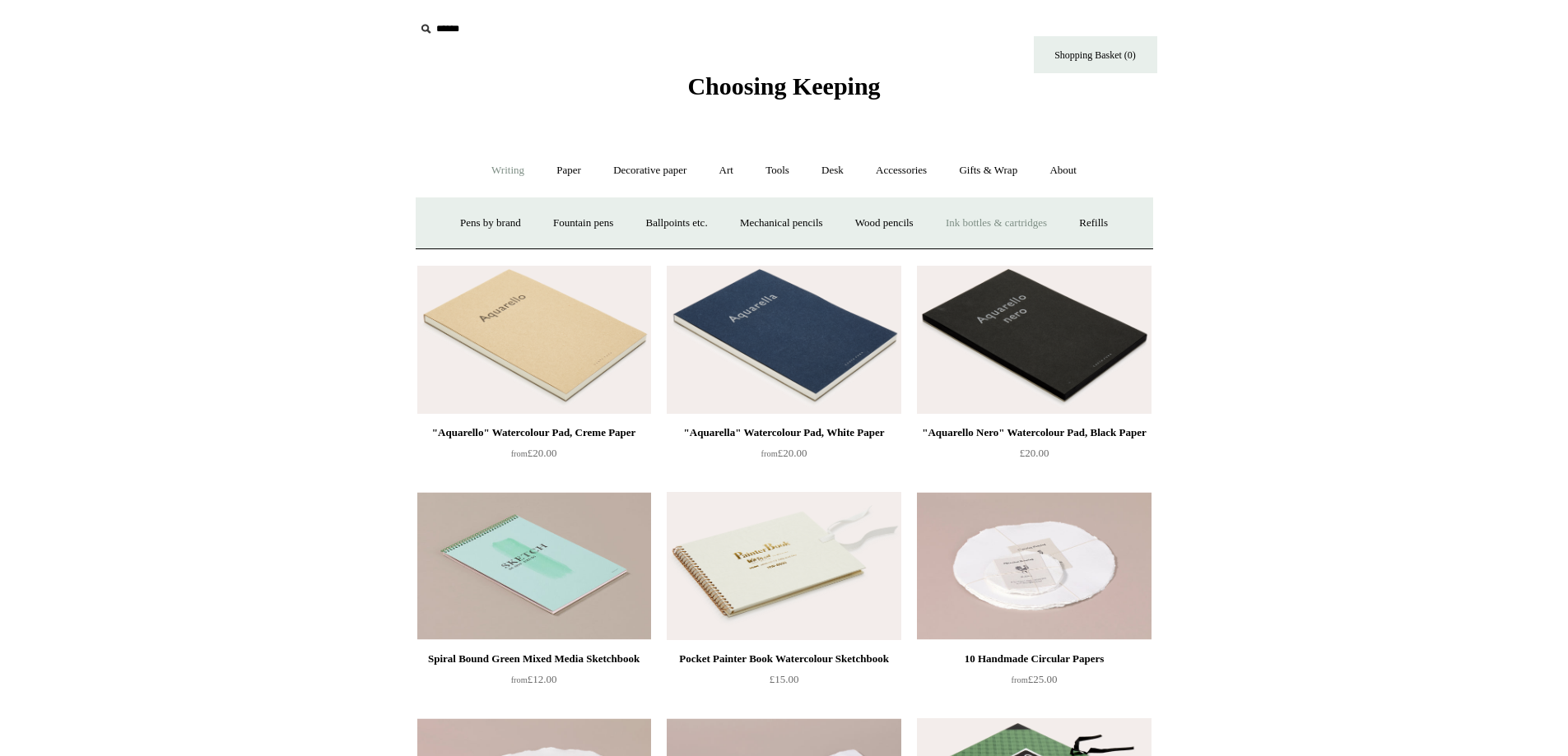
click at [1008, 215] on link "Ink bottles & cartridges +" at bounding box center [996, 224] width 131 height 44
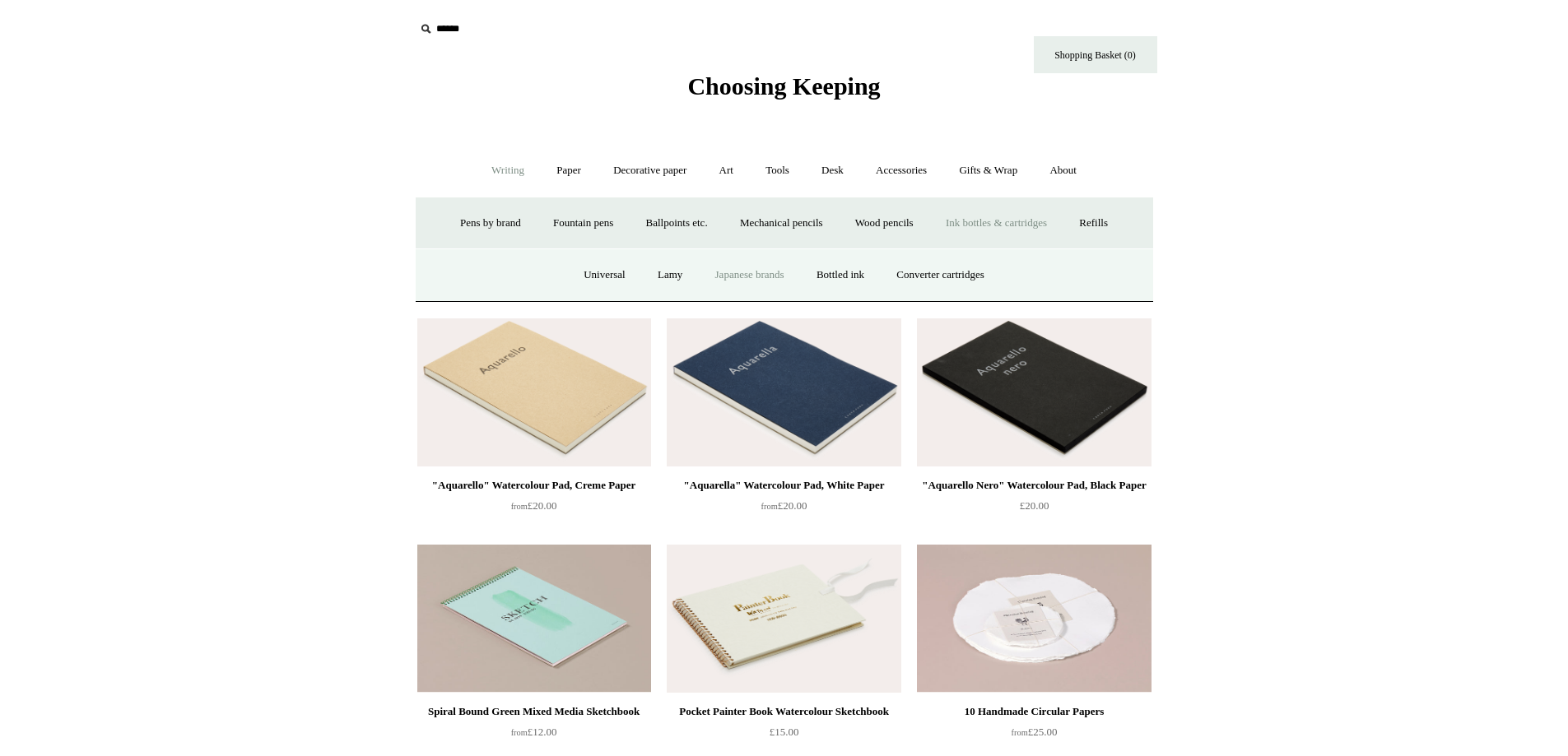
click at [762, 281] on link "Japanese brands" at bounding box center [749, 275] width 99 height 44
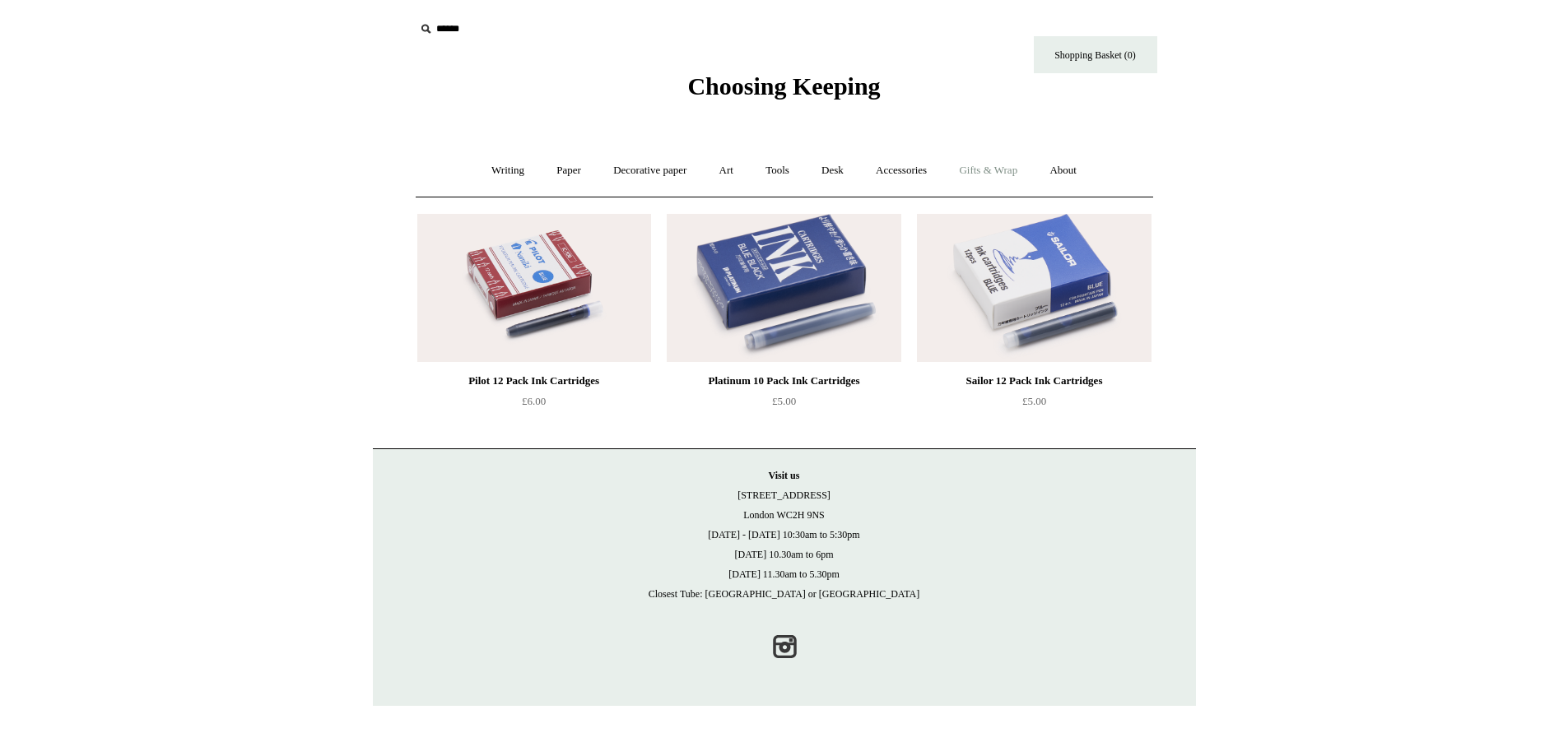
click at [1001, 171] on link "Gifts & Wrap +" at bounding box center [988, 171] width 88 height 44
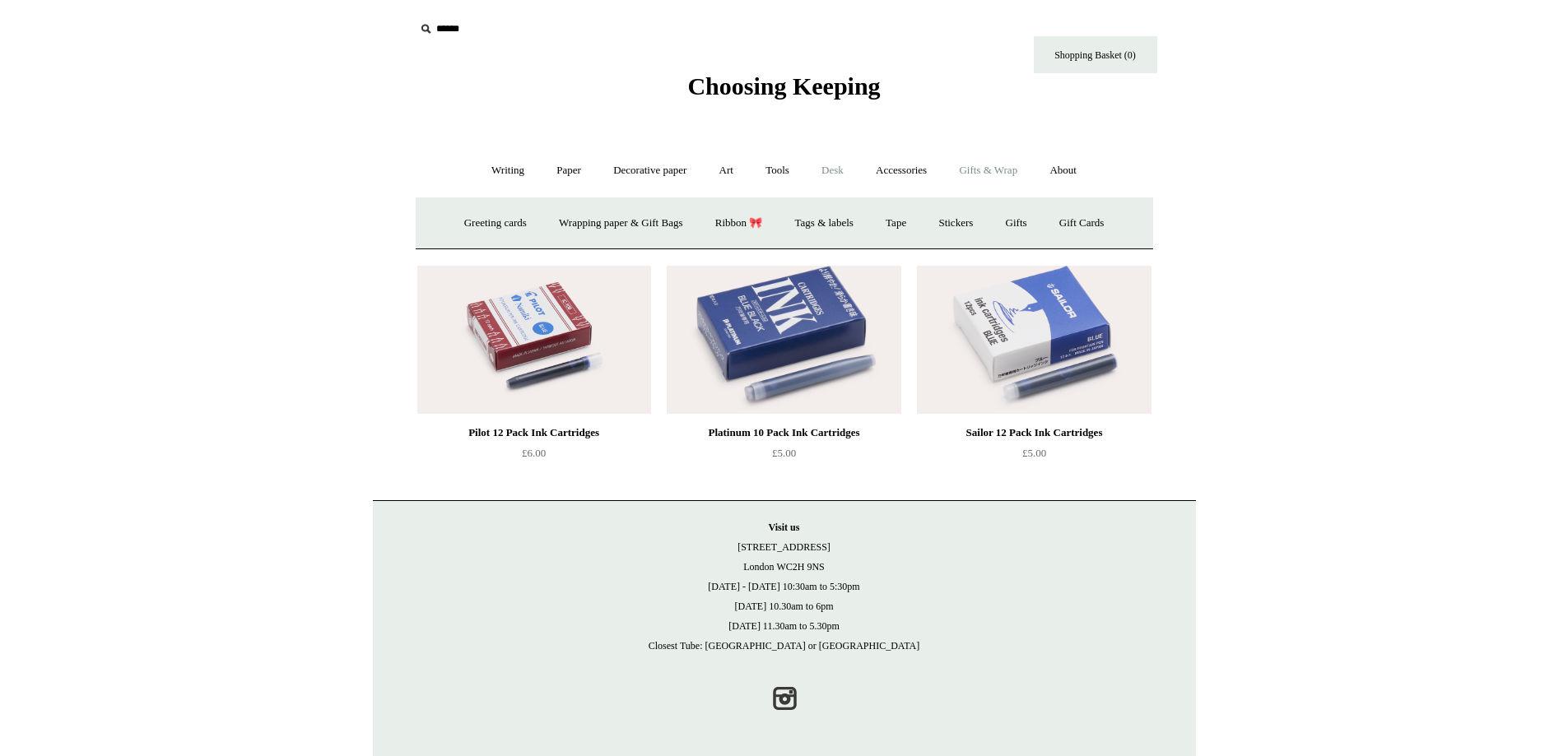
click at [839, 174] on link "Desk +" at bounding box center [832, 171] width 52 height 44
click at [789, 179] on link "Tools +" at bounding box center [776, 171] width 53 height 44
click at [919, 176] on link "Accessories +" at bounding box center [901, 171] width 80 height 44
click at [679, 208] on link "Paperweights +" at bounding box center [683, 224] width 87 height 44
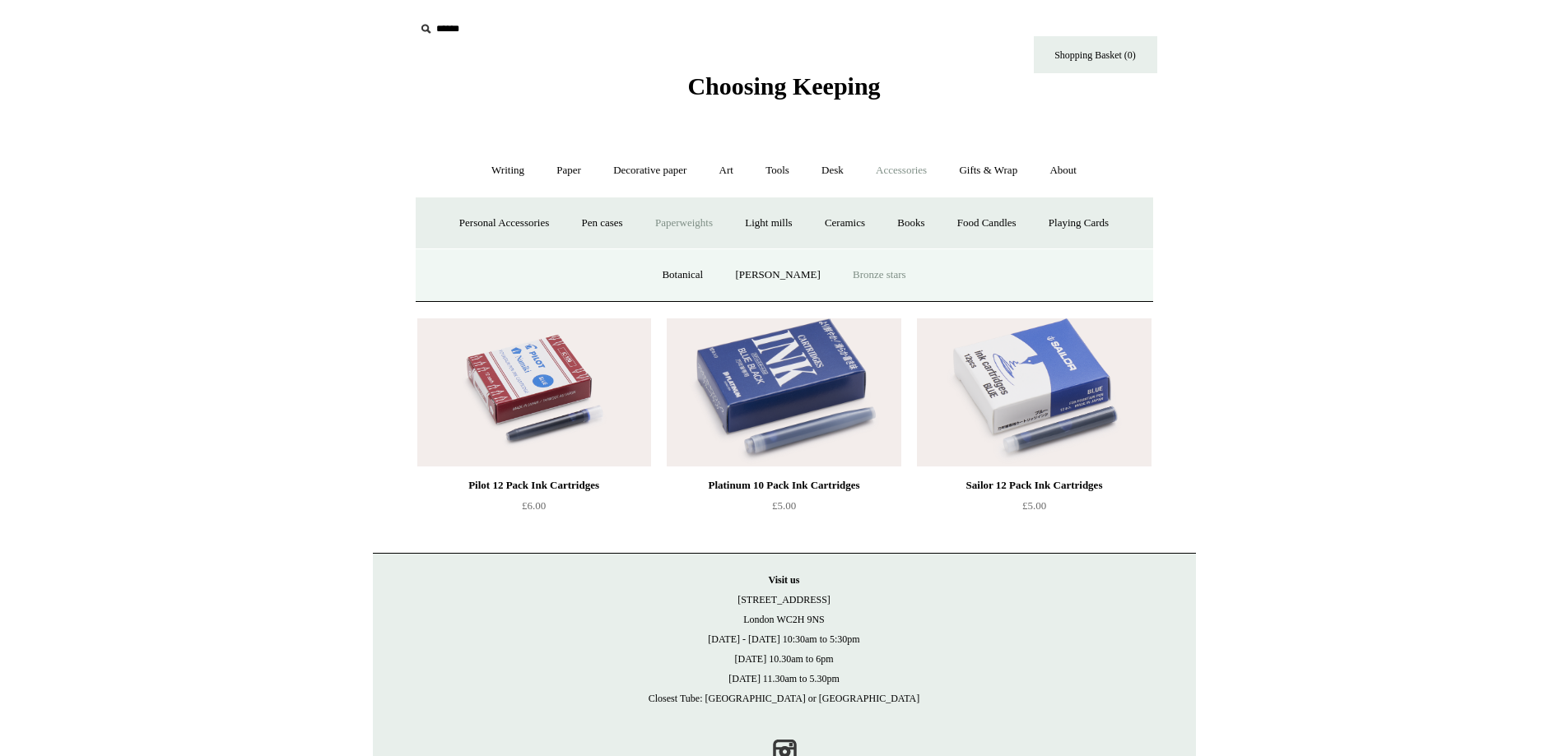
click at [912, 292] on link "Bronze stars" at bounding box center [879, 275] width 83 height 44
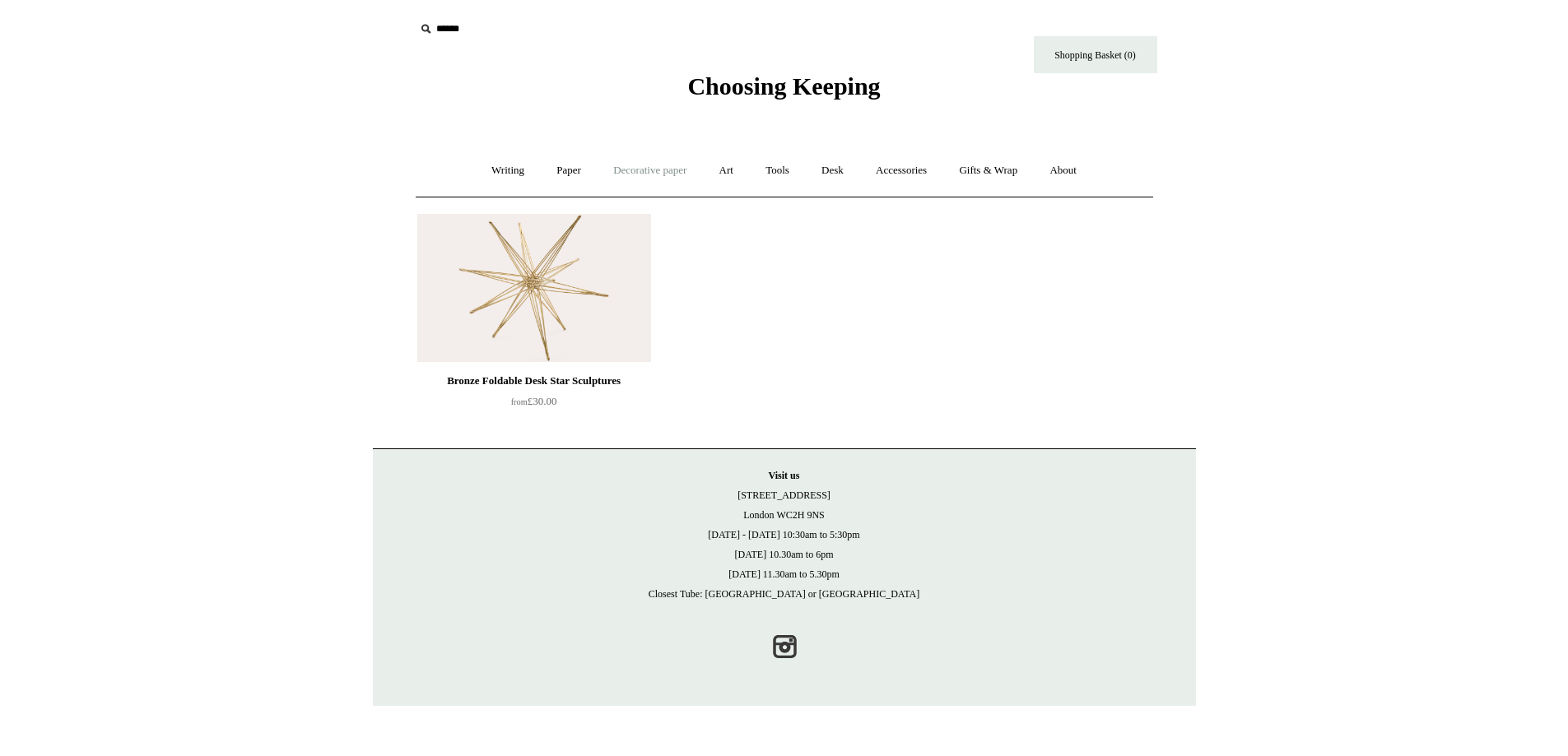
click at [647, 171] on link "Decorative paper +" at bounding box center [650, 171] width 103 height 44
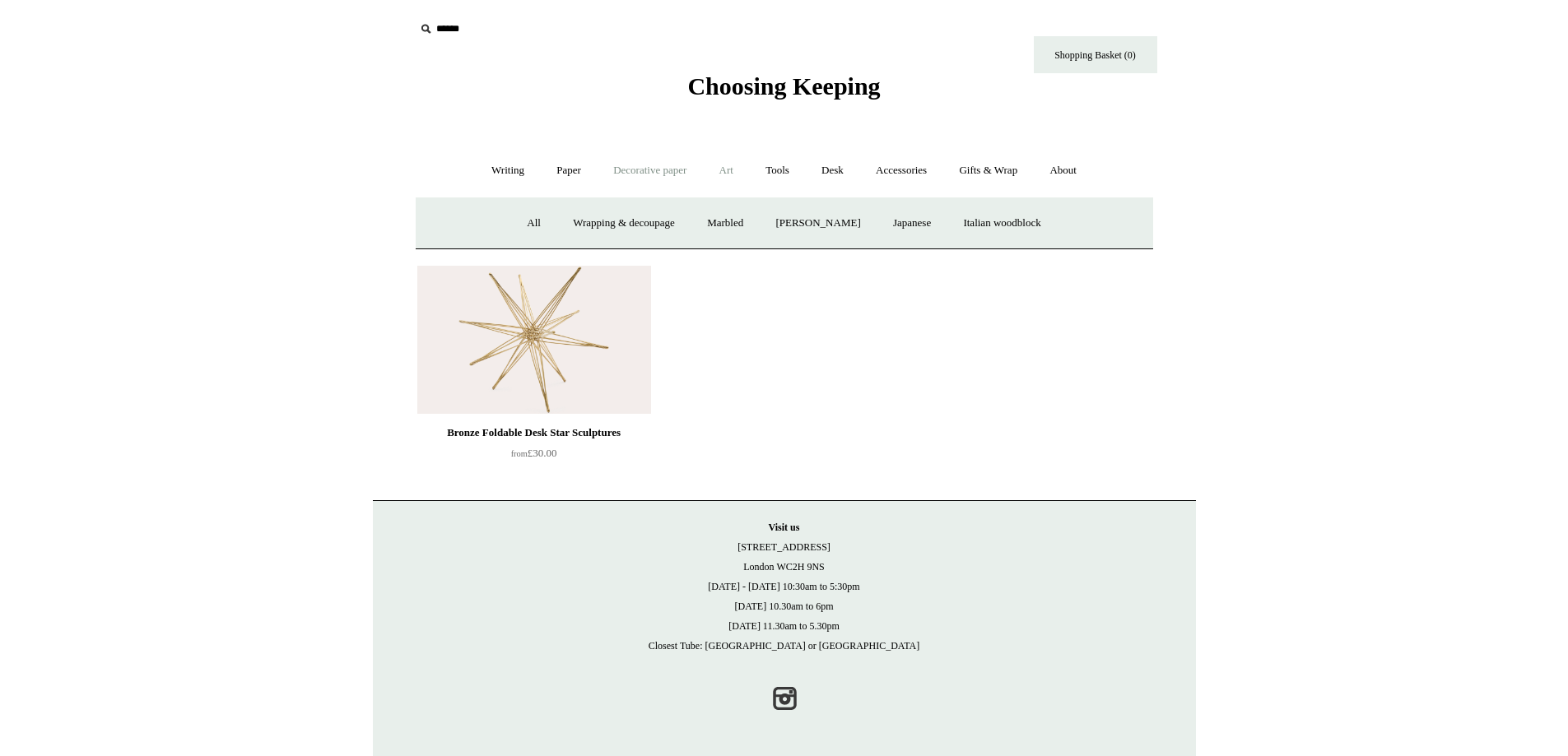
click at [715, 168] on link "Art +" at bounding box center [727, 171] width 44 height 44
click at [996, 223] on link "Wax & seals" at bounding box center [956, 224] width 83 height 44
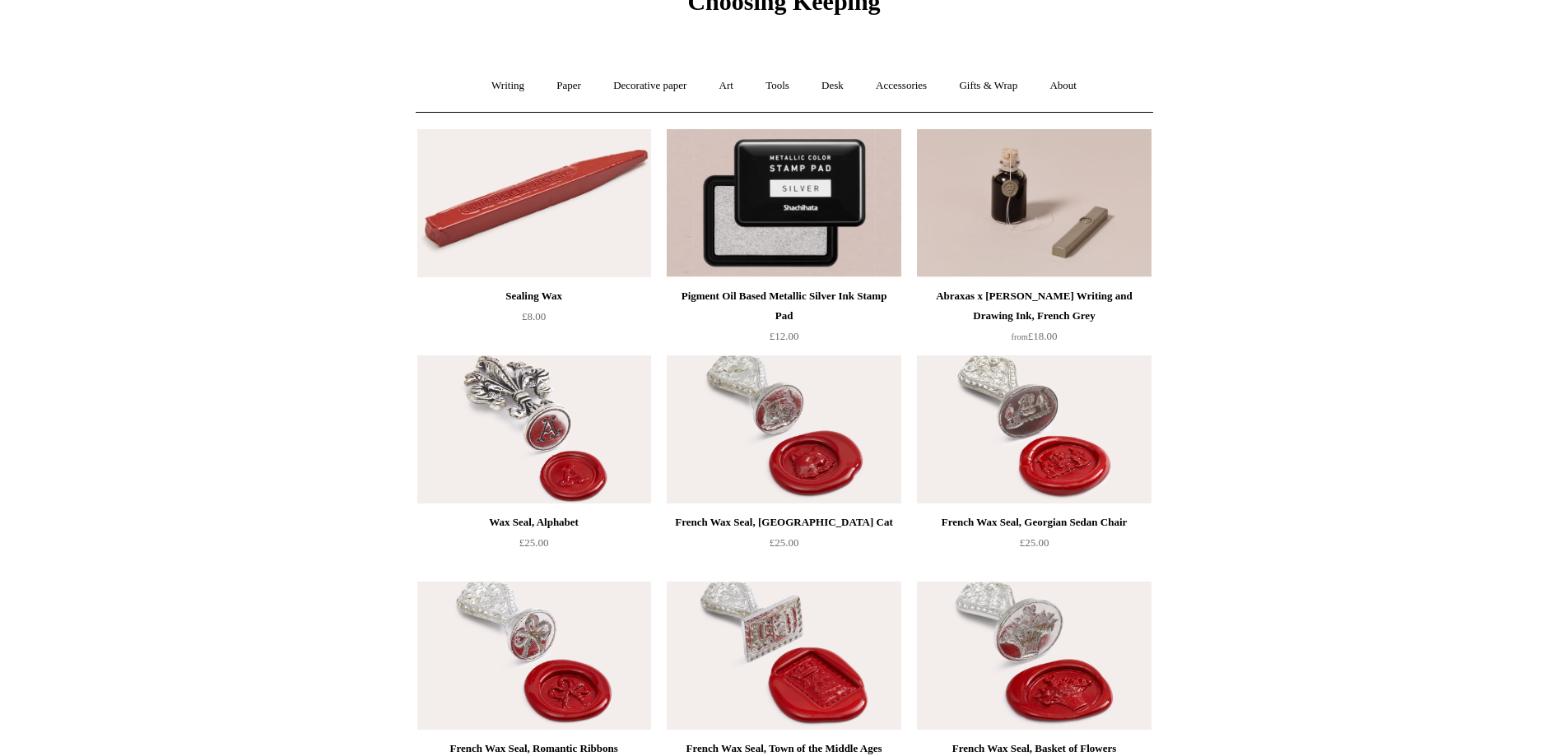
scroll to position [73, 0]
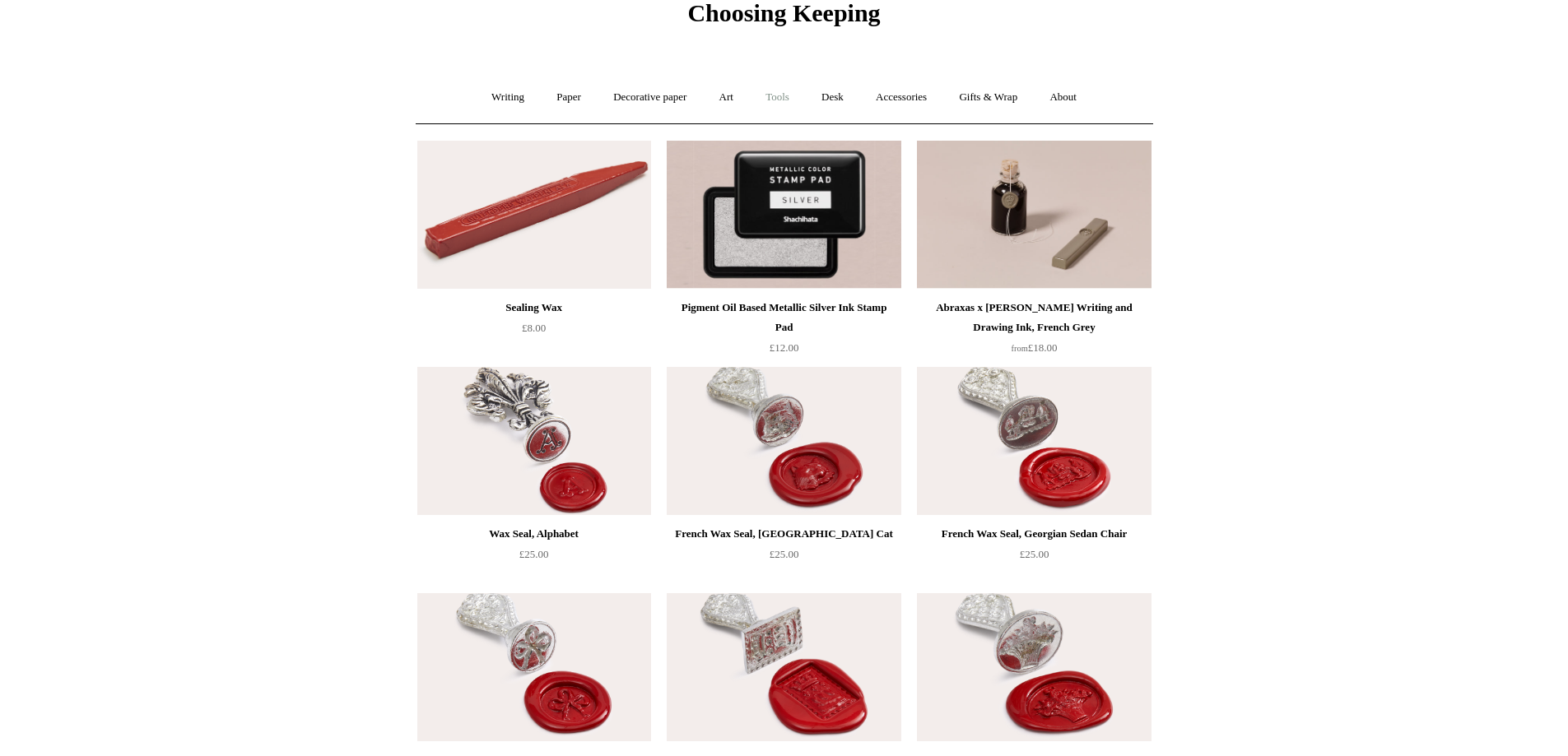
click at [761, 100] on link "Tools +" at bounding box center [776, 98] width 53 height 44
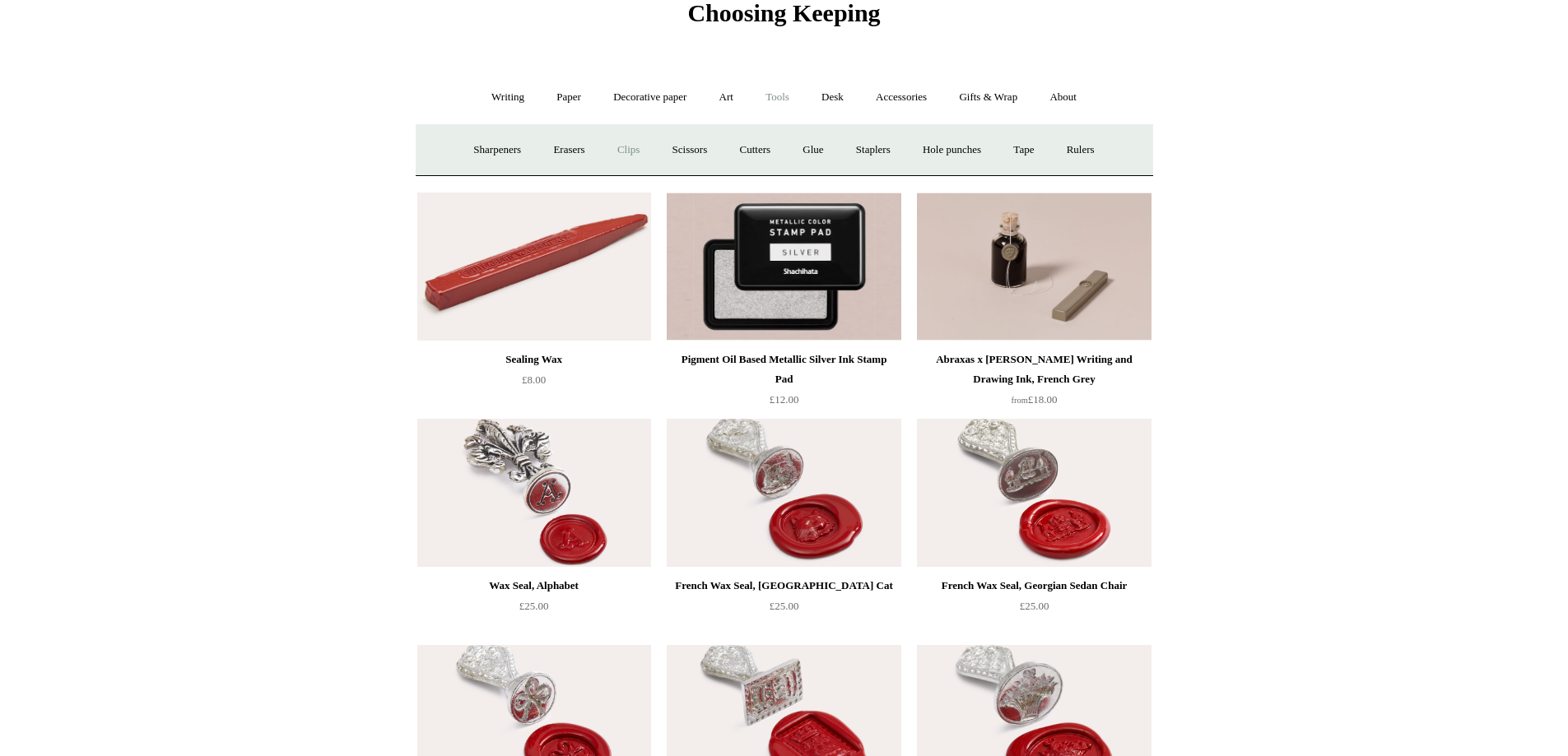
click at [625, 157] on link "Clips +" at bounding box center [628, 150] width 52 height 44
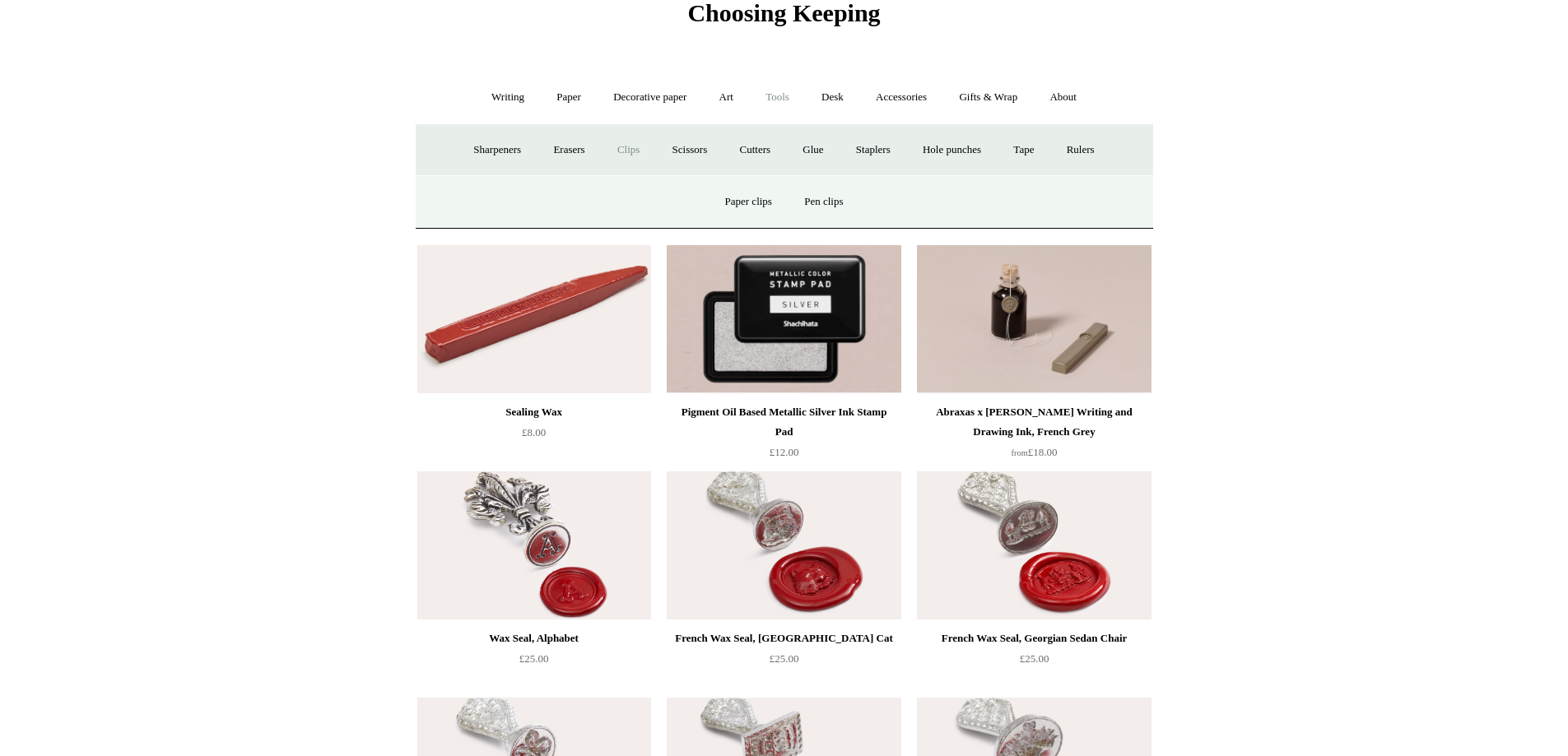
click at [625, 157] on link "Clips -" at bounding box center [628, 150] width 52 height 44
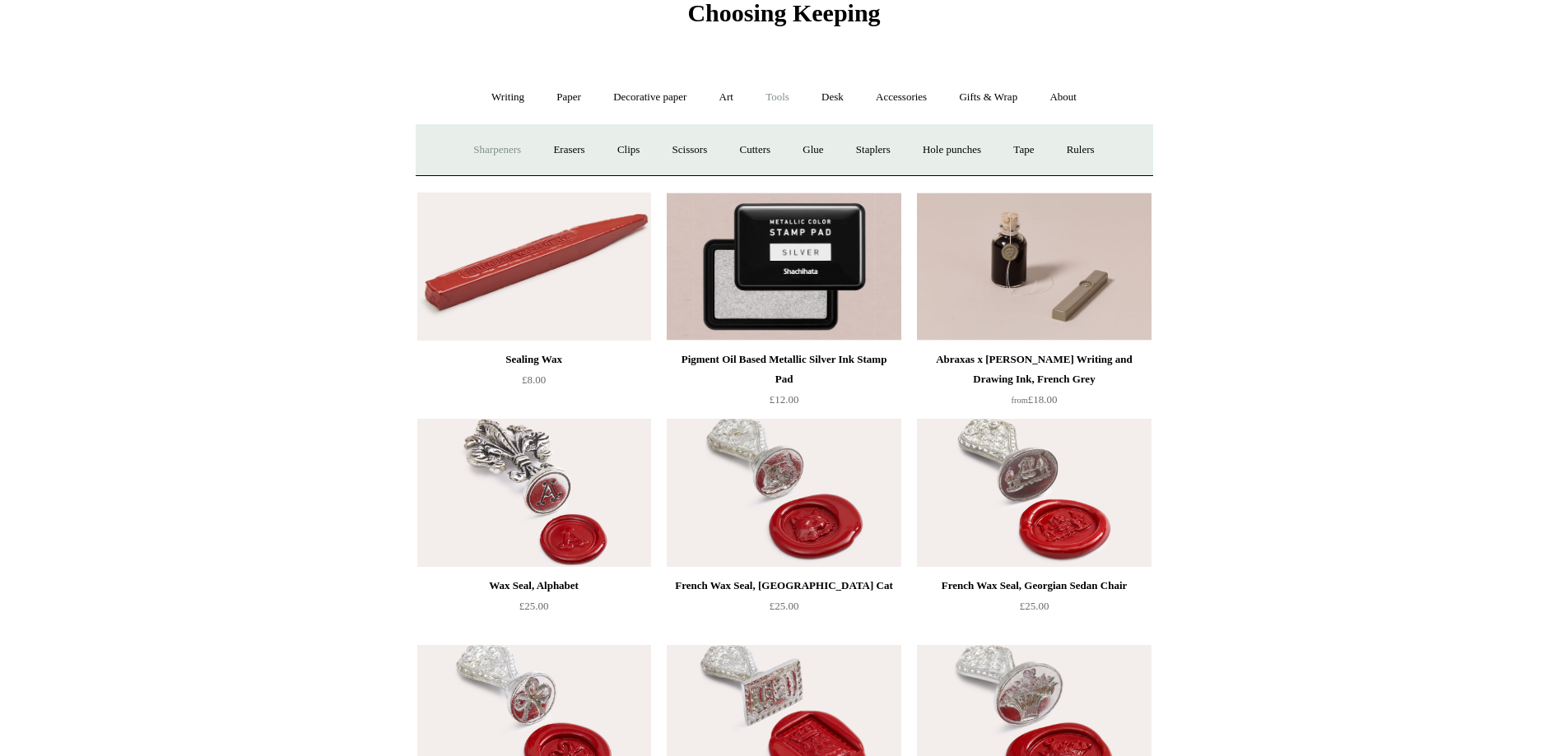
click at [463, 157] on link "Sharpeners" at bounding box center [498, 150] width 78 height 44
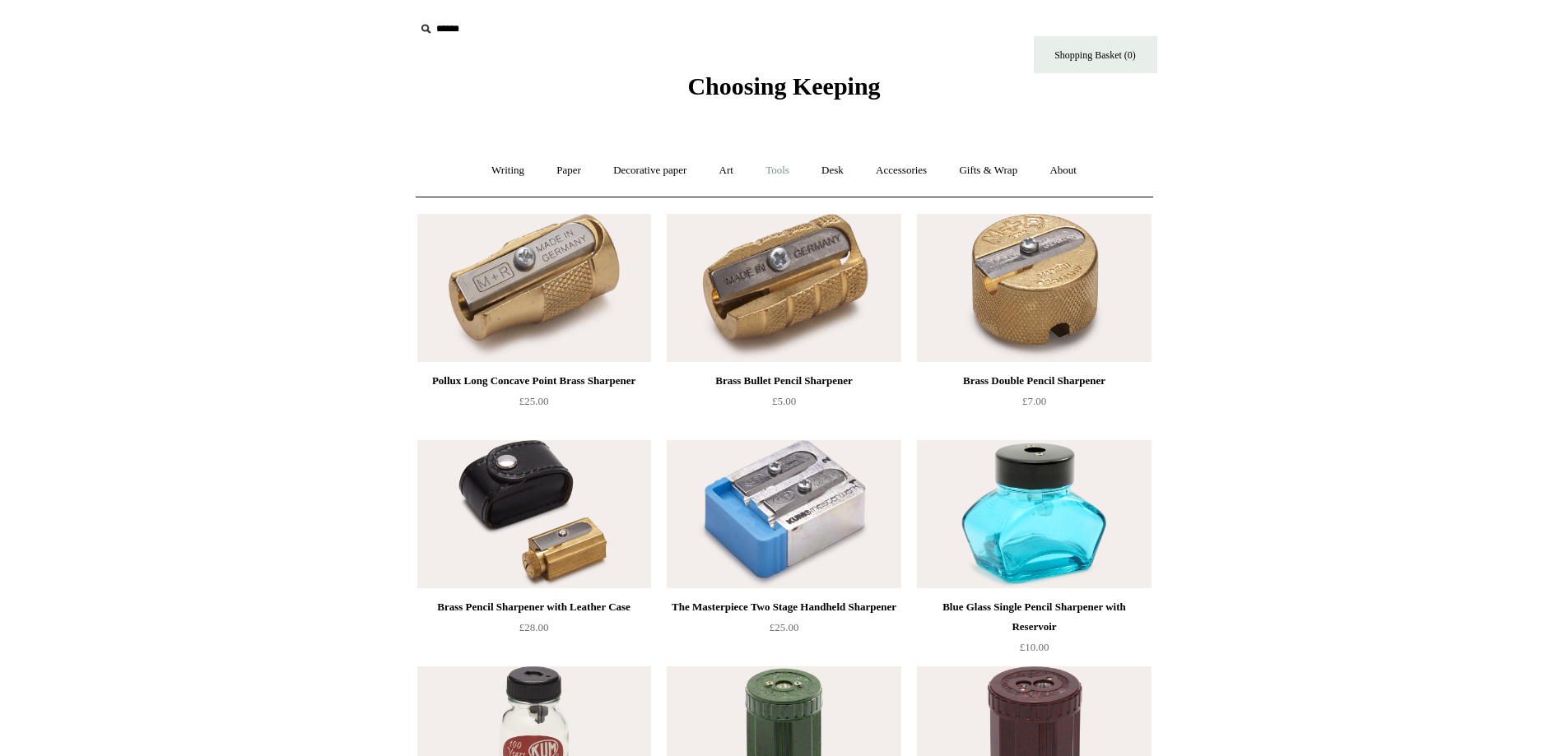
click at [780, 171] on link "Tools +" at bounding box center [776, 171] width 53 height 44
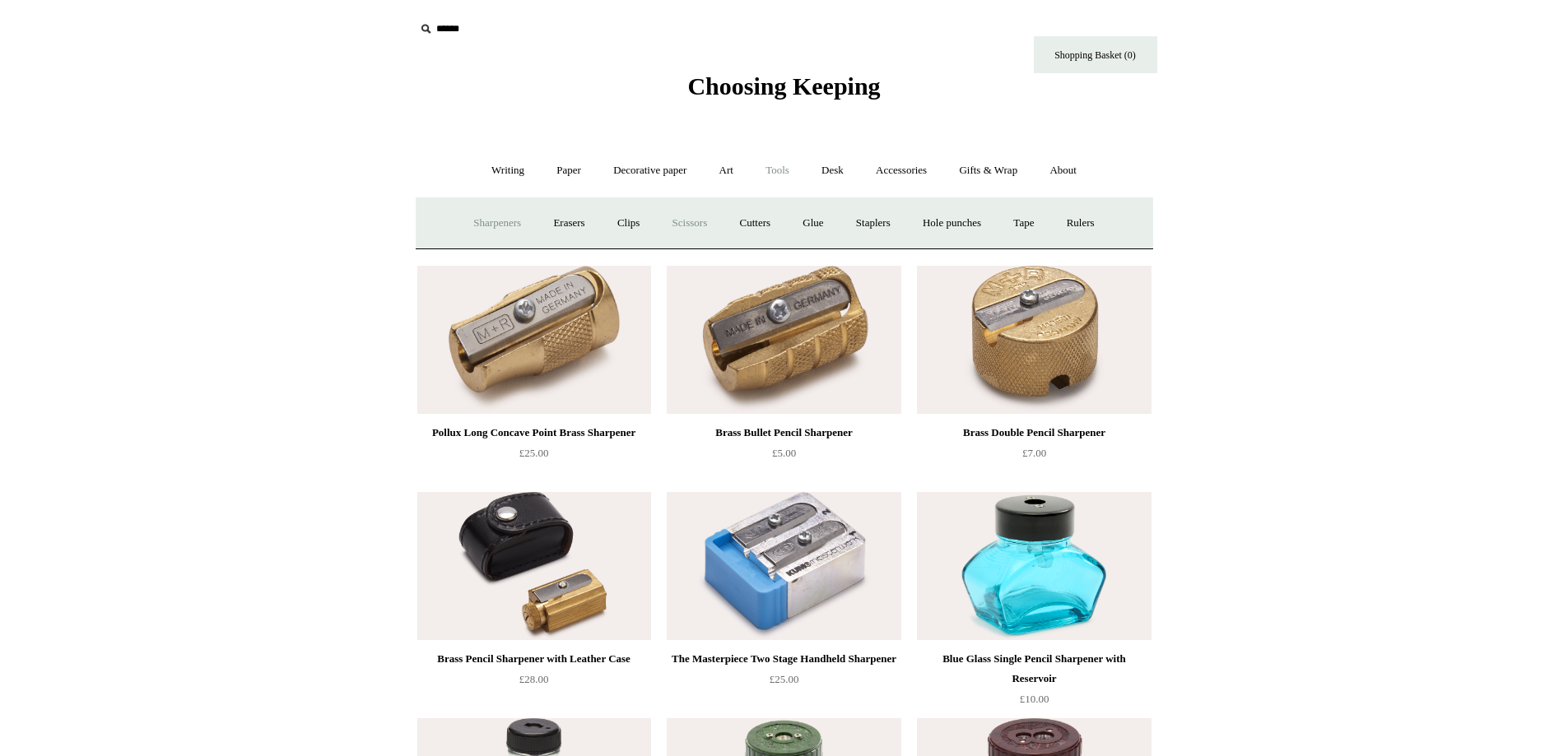
click at [681, 218] on link "Scissors" at bounding box center [689, 224] width 65 height 44
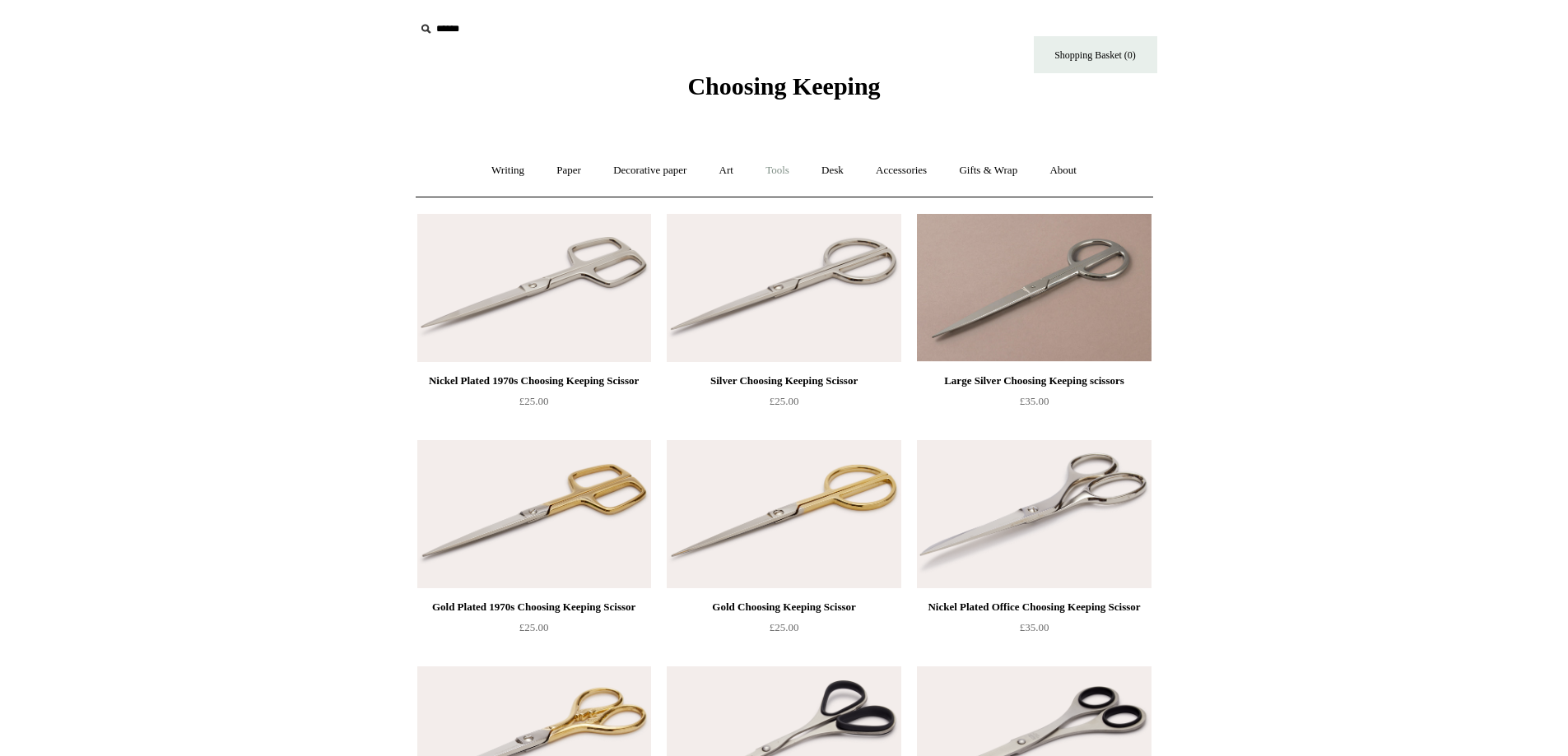
click at [787, 164] on link "Tools +" at bounding box center [776, 171] width 53 height 44
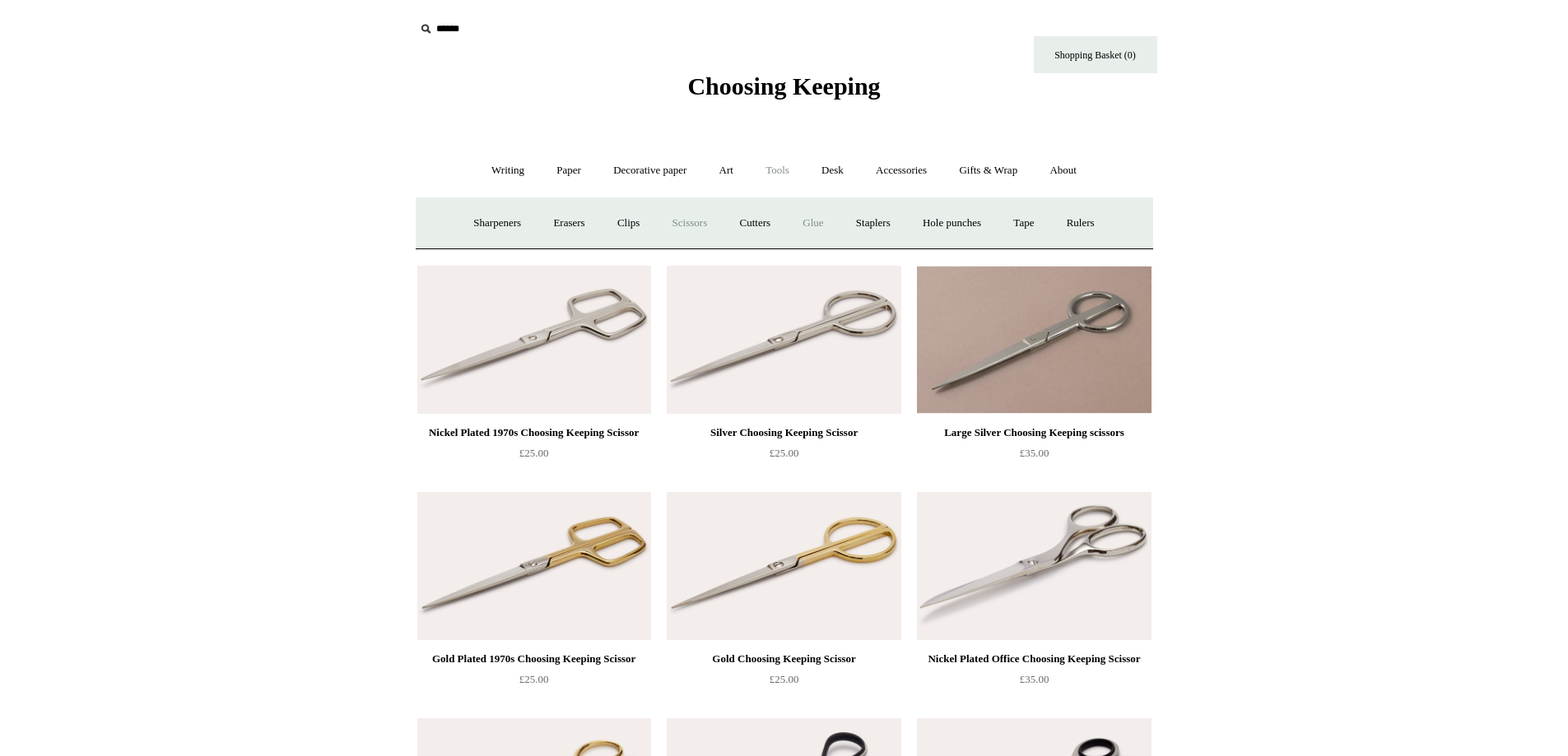
click at [820, 220] on link "Glue" at bounding box center [812, 224] width 50 height 44
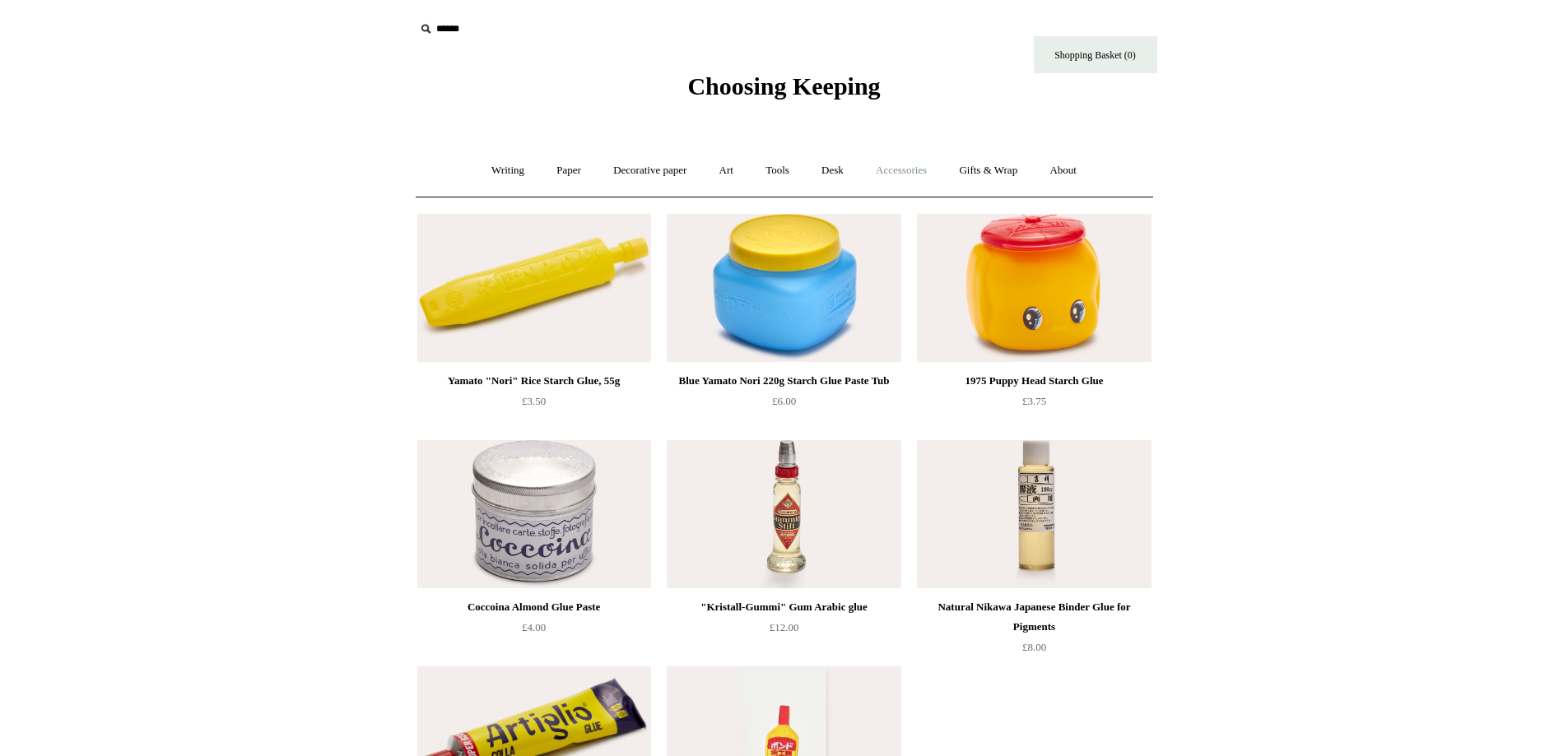
click at [906, 173] on link "Accessories +" at bounding box center [901, 171] width 80 height 44
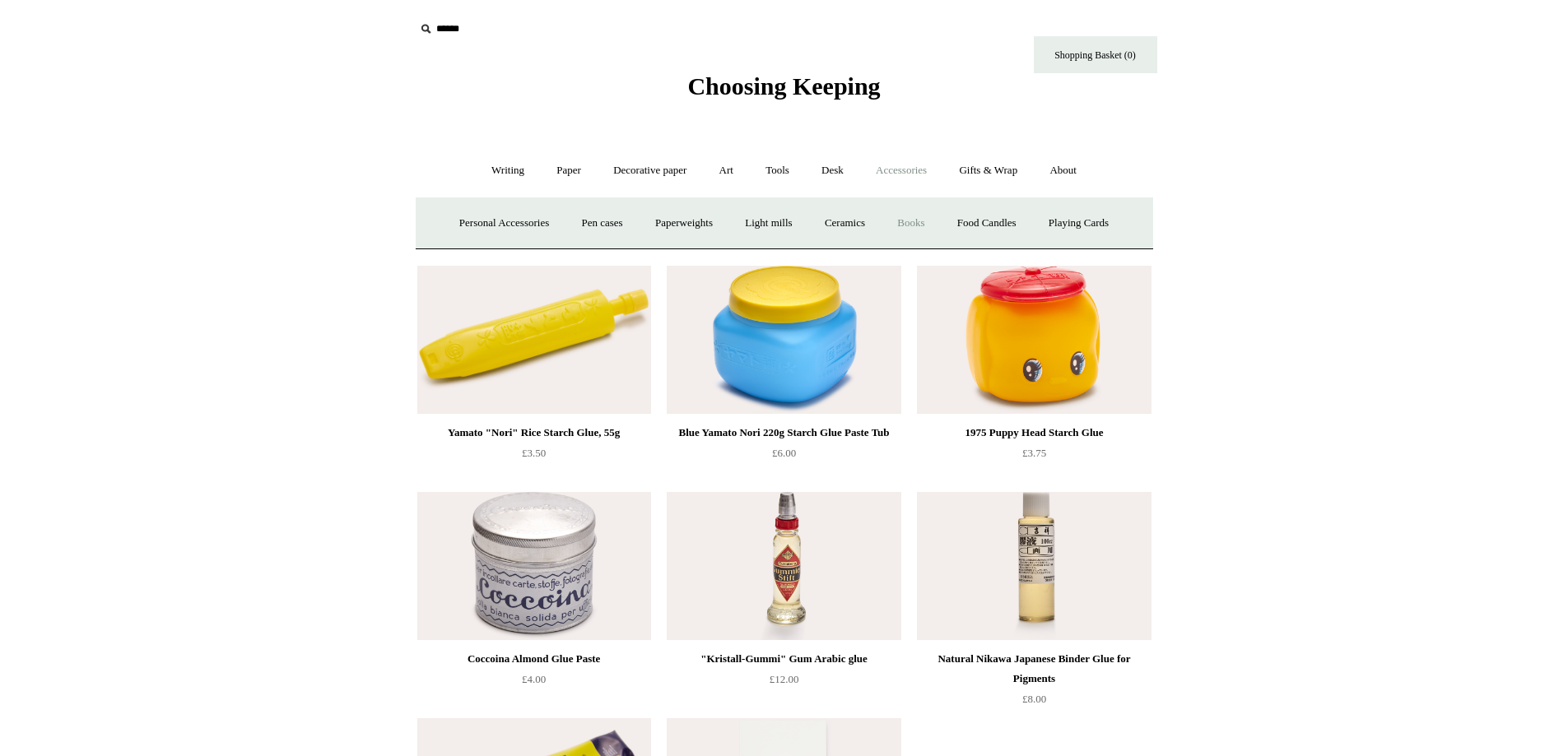
click at [907, 224] on link "Books" at bounding box center [910, 224] width 57 height 44
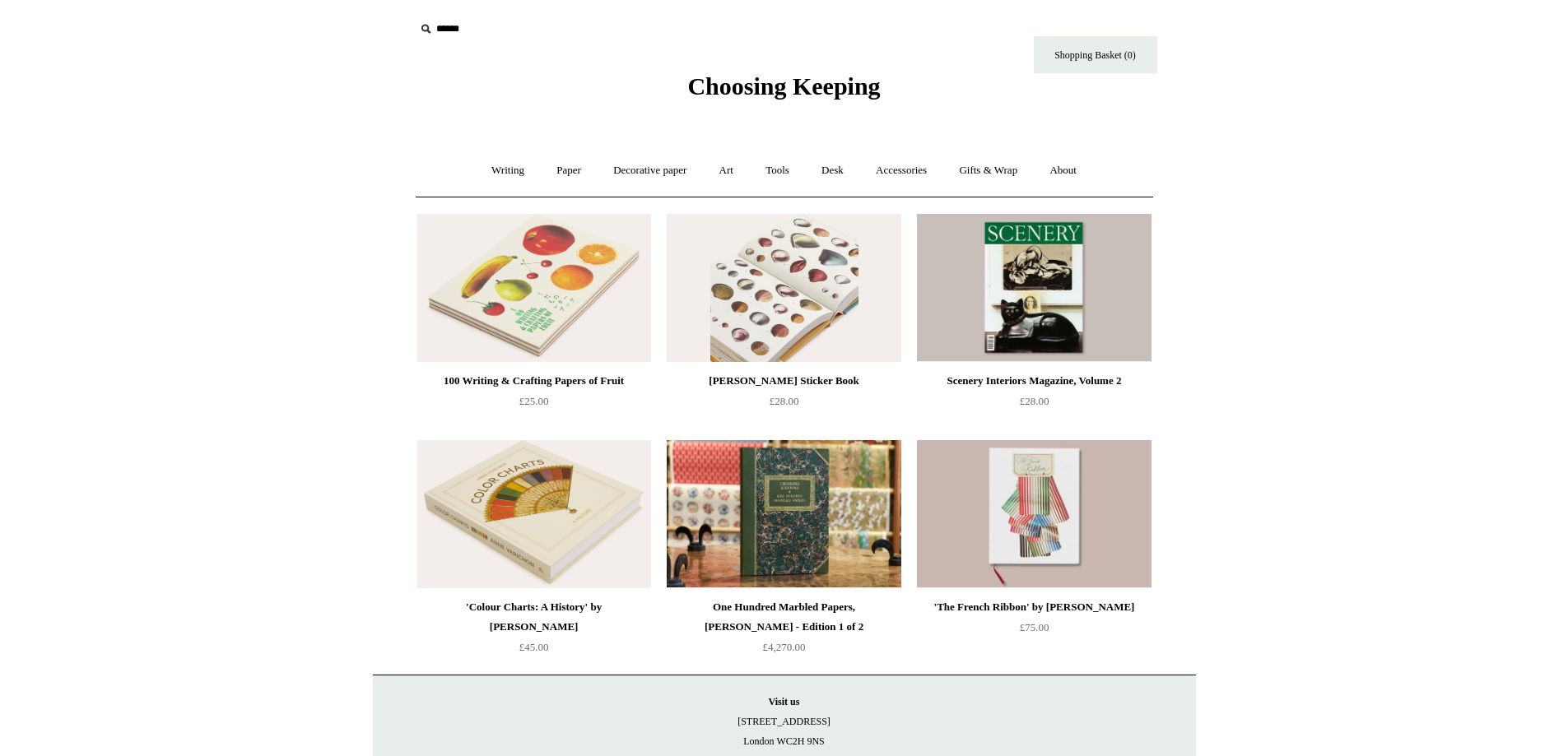
click at [824, 337] on img at bounding box center [783, 287] width 234 height 148
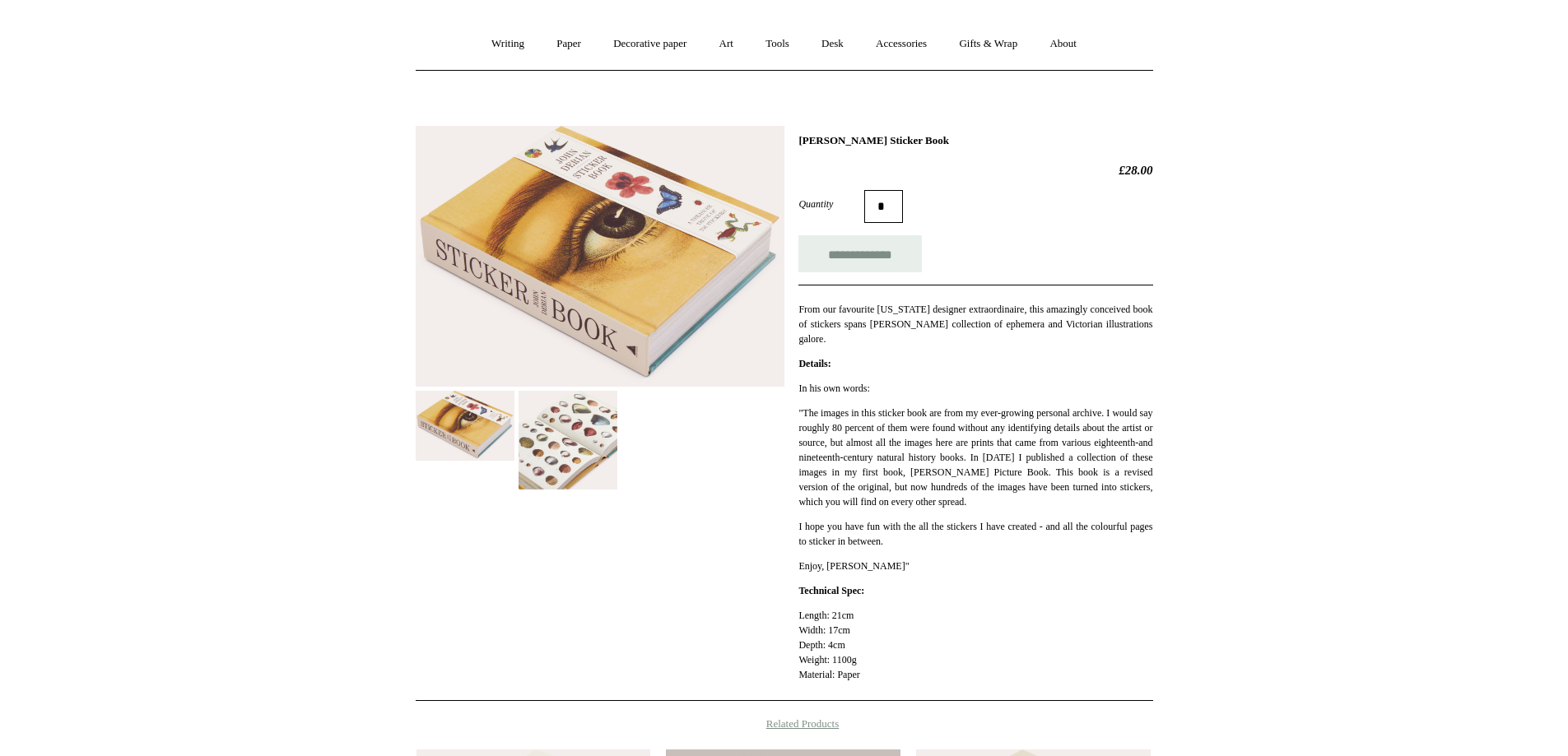
scroll to position [165, 0]
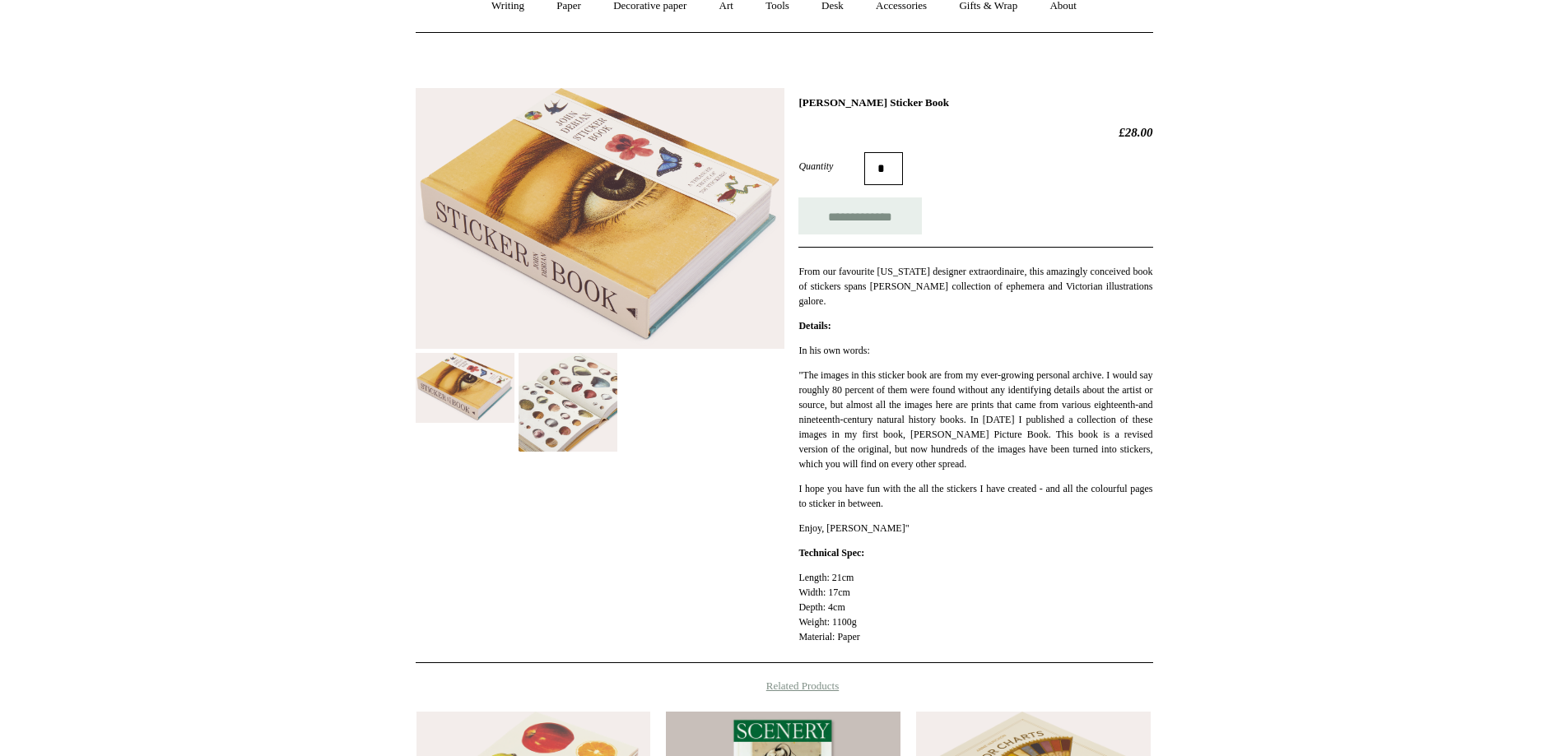
click at [597, 394] on img at bounding box center [568, 402] width 99 height 99
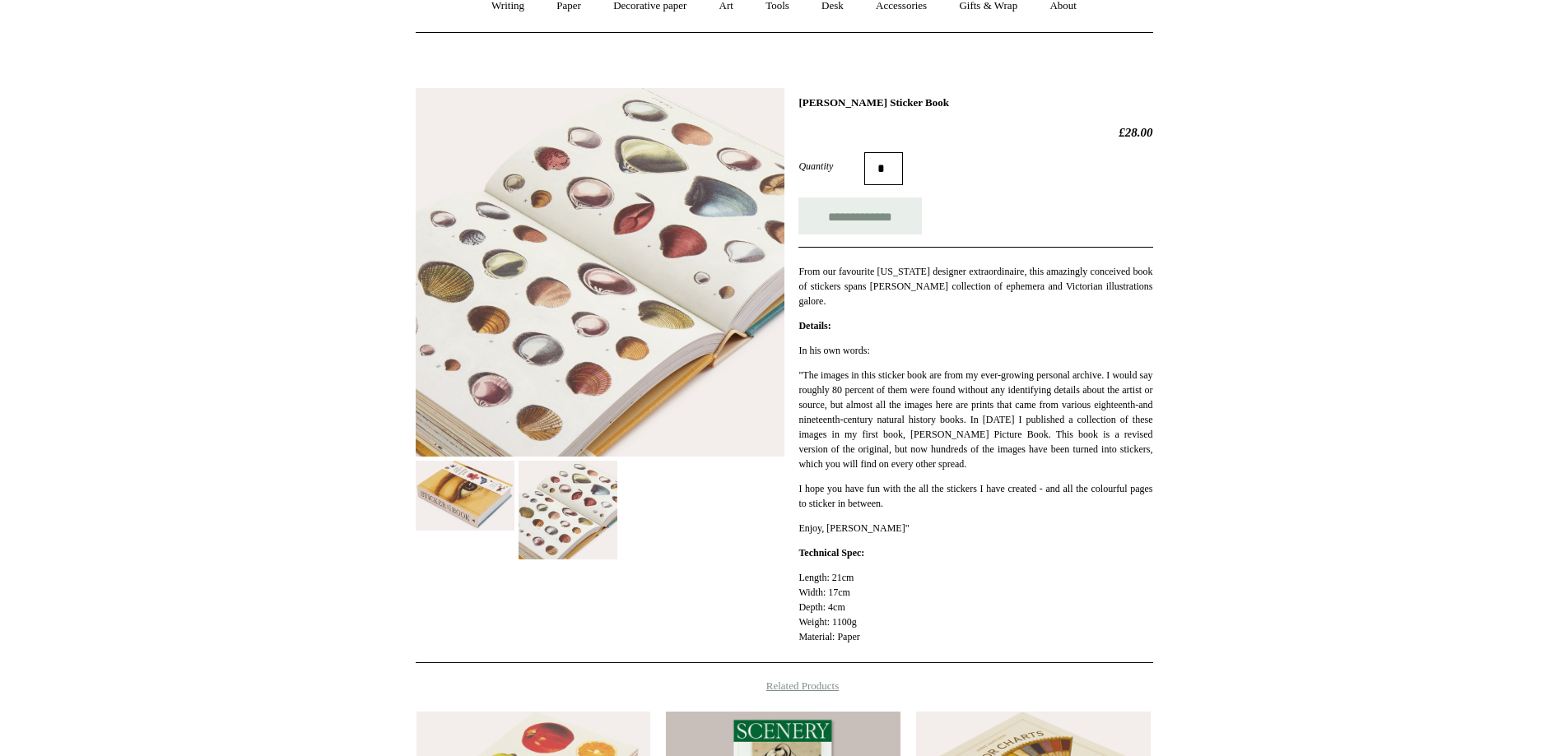
click at [496, 407] on img at bounding box center [600, 272] width 368 height 368
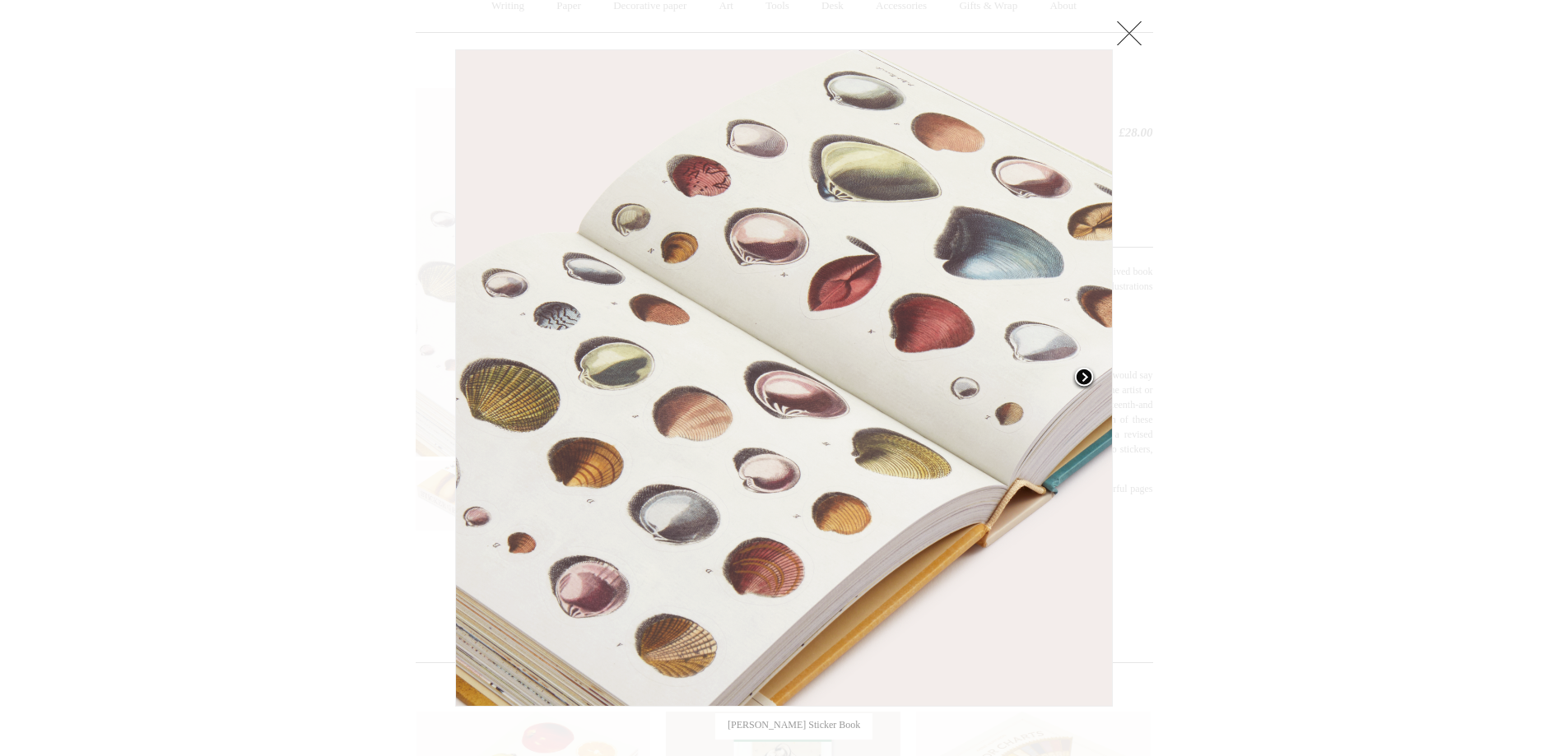
click at [1074, 306] on link at bounding box center [997, 378] width 231 height 657
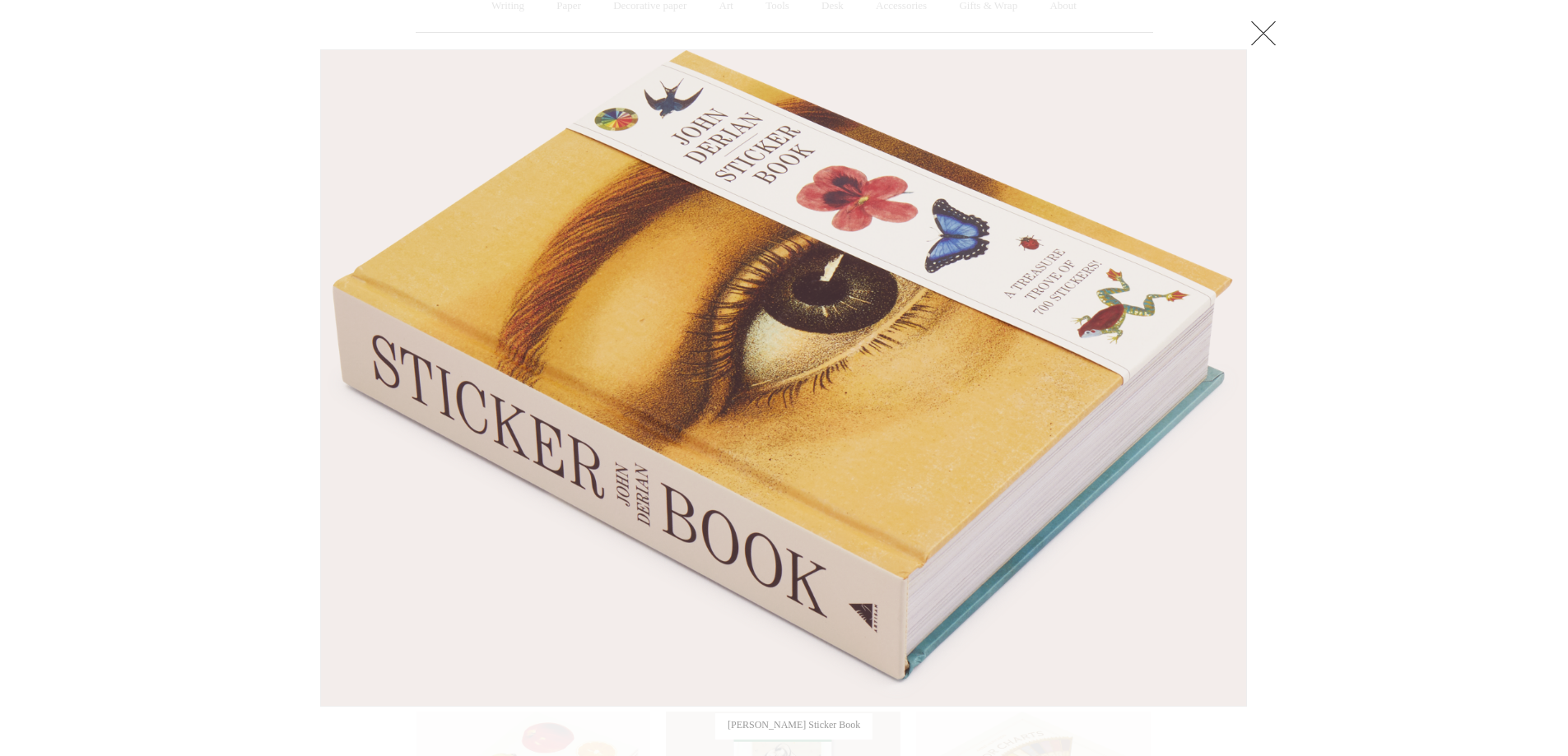
click at [1259, 40] on link at bounding box center [1263, 32] width 33 height 33
